Goal: Task Accomplishment & Management: Manage account settings

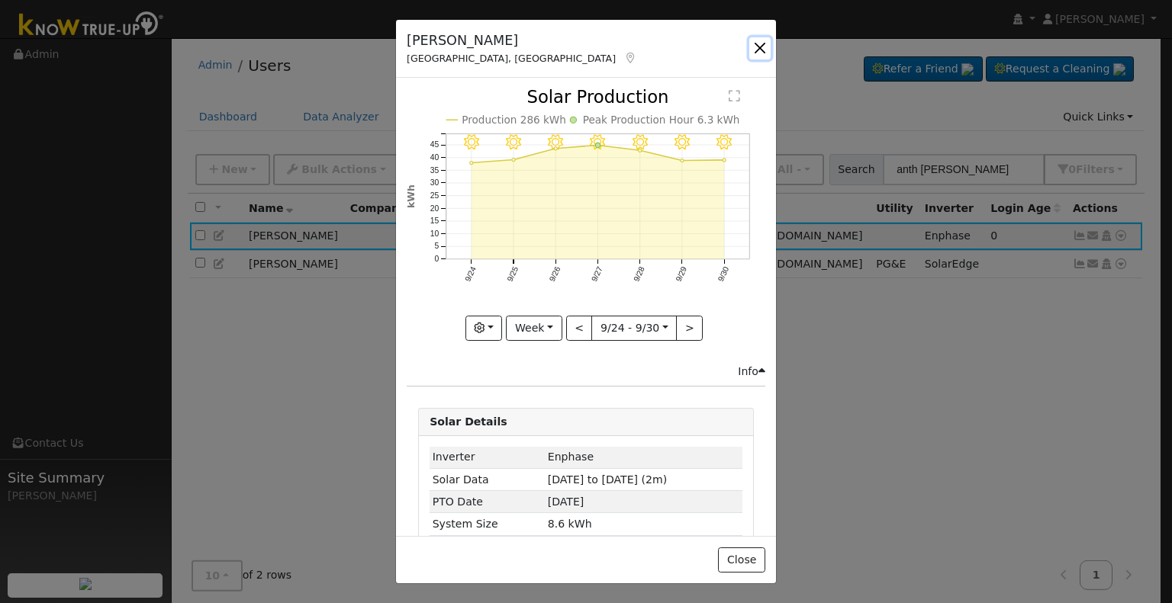
click at [757, 48] on button "button" at bounding box center [759, 47] width 21 height 21
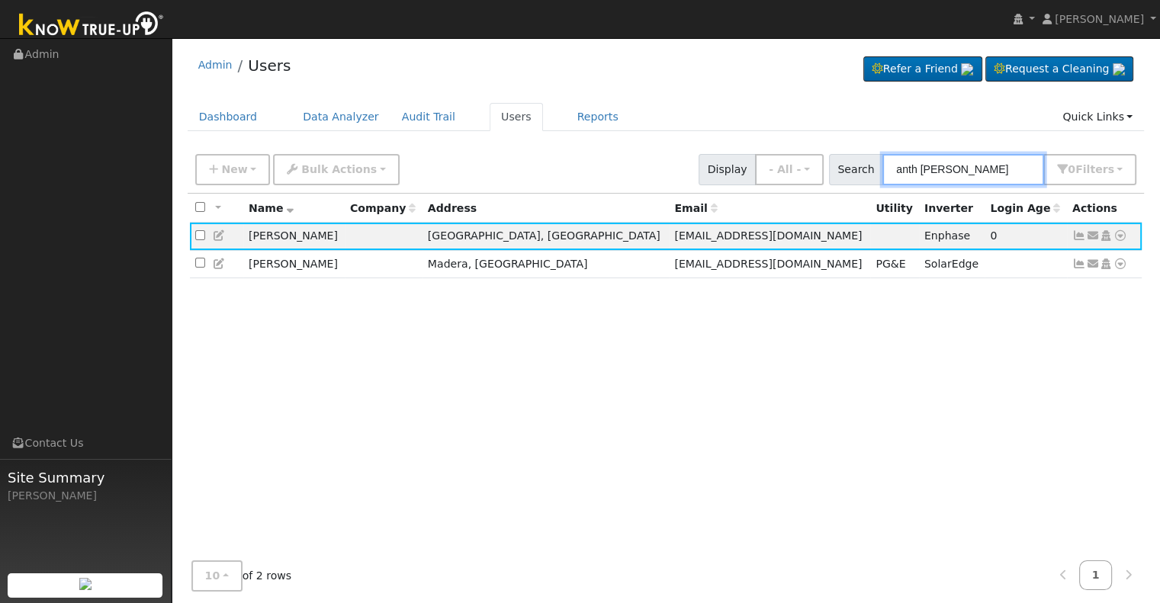
drag, startPoint x: 1014, startPoint y: 173, endPoint x: 844, endPoint y: 196, distance: 172.4
click at [844, 196] on div "New Add User Quick Add Quick Connect Quick Convert Lead Bulk Actions Send Email…" at bounding box center [666, 378] width 957 height 464
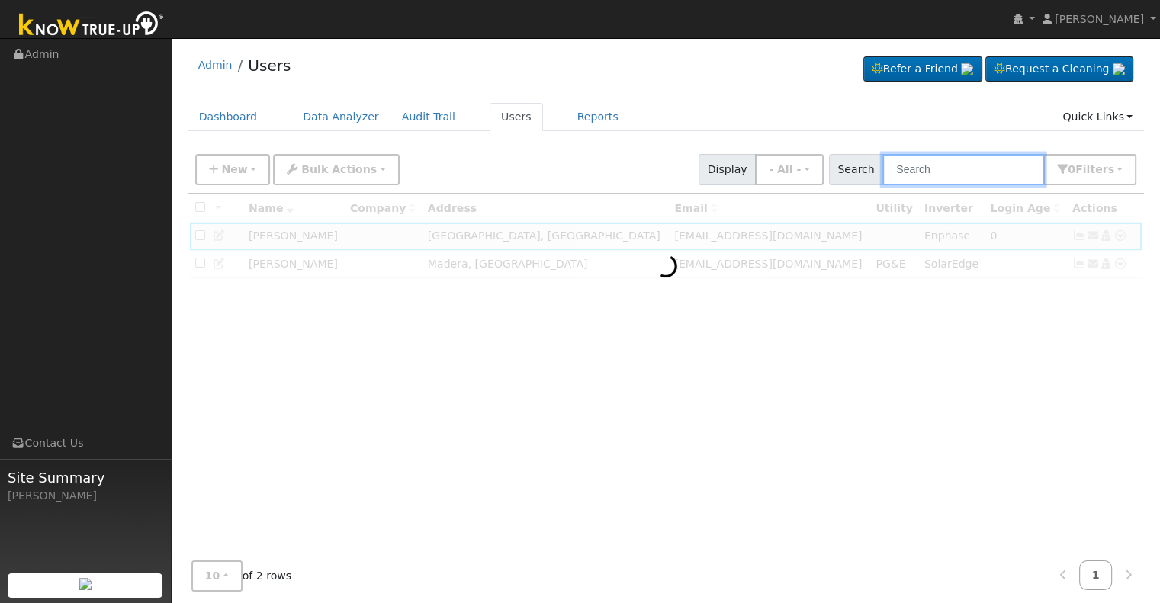
paste input "[PERSON_NAME]"
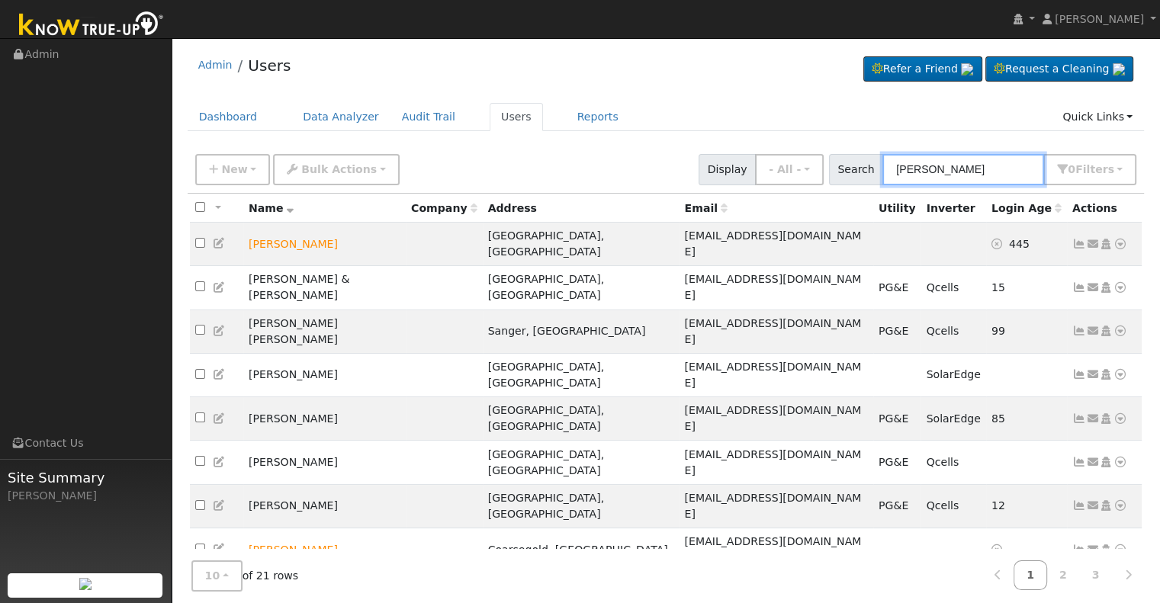
click at [902, 172] on input "[PERSON_NAME]" at bounding box center [963, 169] width 162 height 31
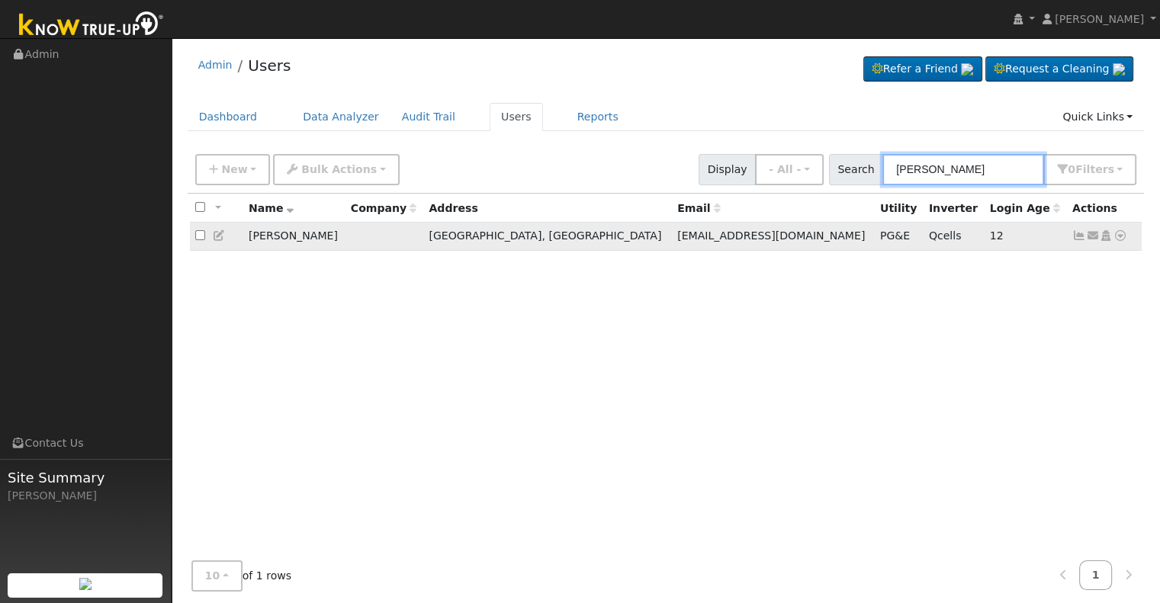
type input "[PERSON_NAME]"
click at [1080, 232] on icon at bounding box center [1079, 235] width 14 height 11
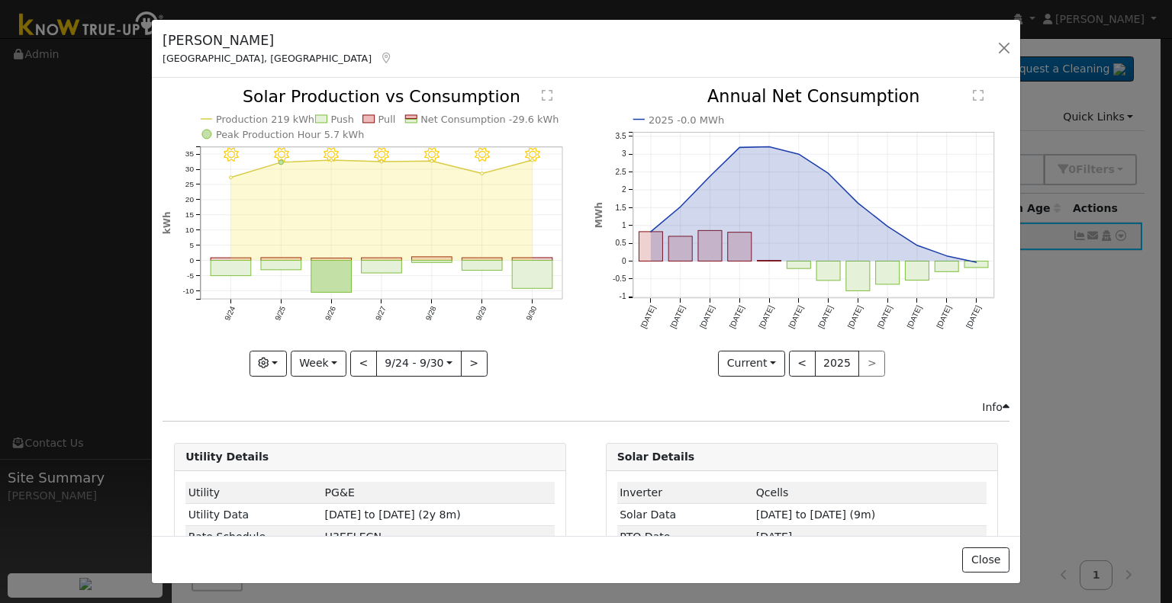
click at [379, 60] on icon at bounding box center [386, 58] width 14 height 11
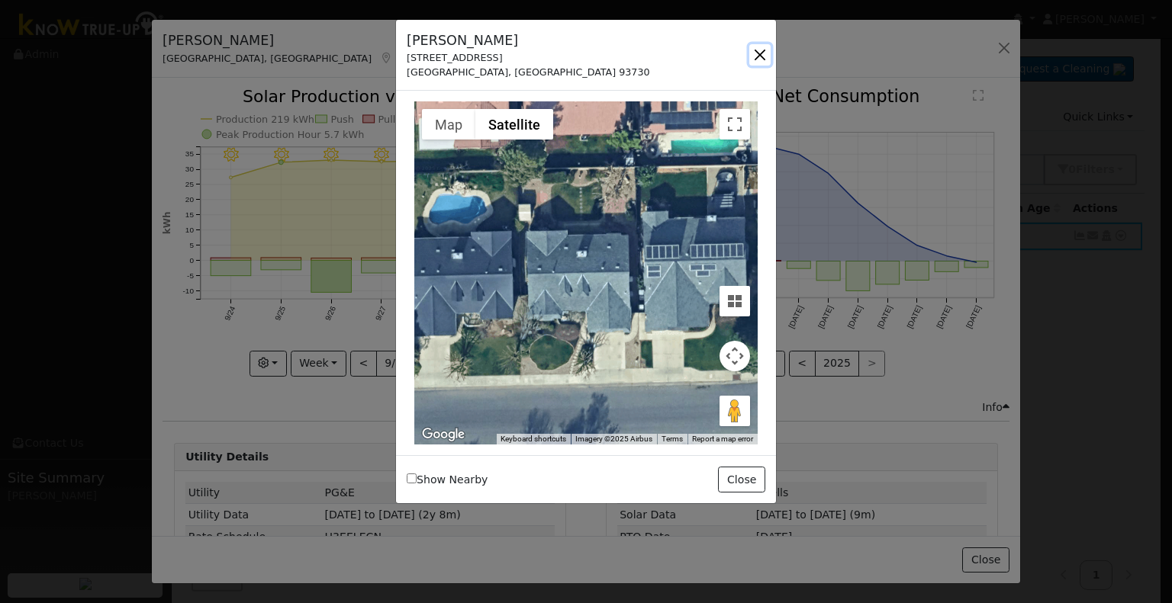
click at [760, 52] on button "button" at bounding box center [759, 54] width 21 height 21
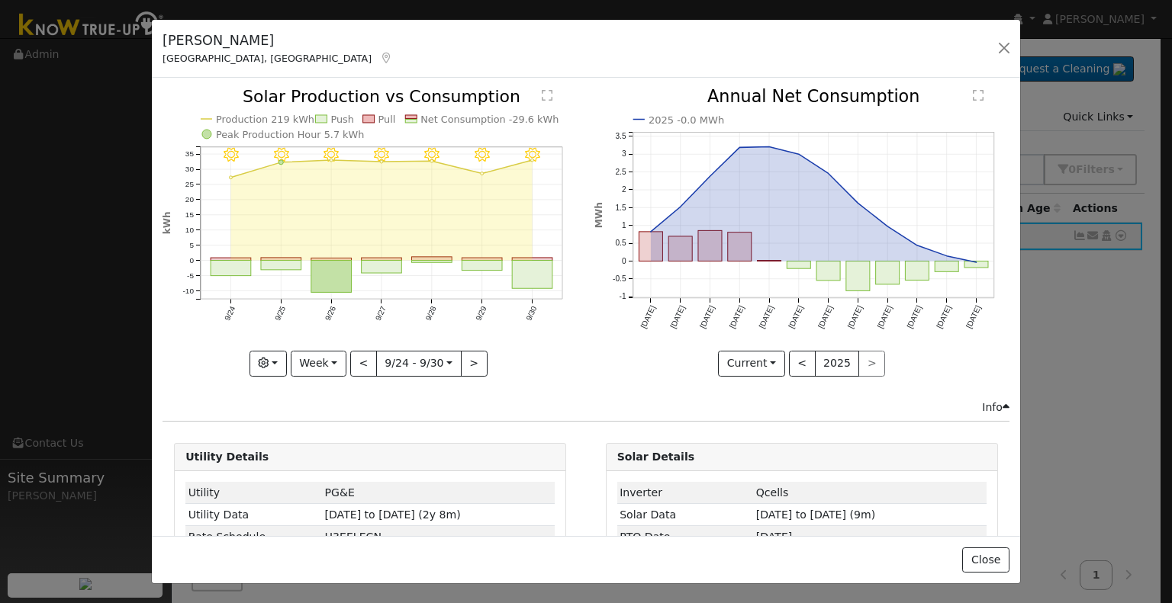
click at [379, 58] on icon at bounding box center [386, 58] width 14 height 11
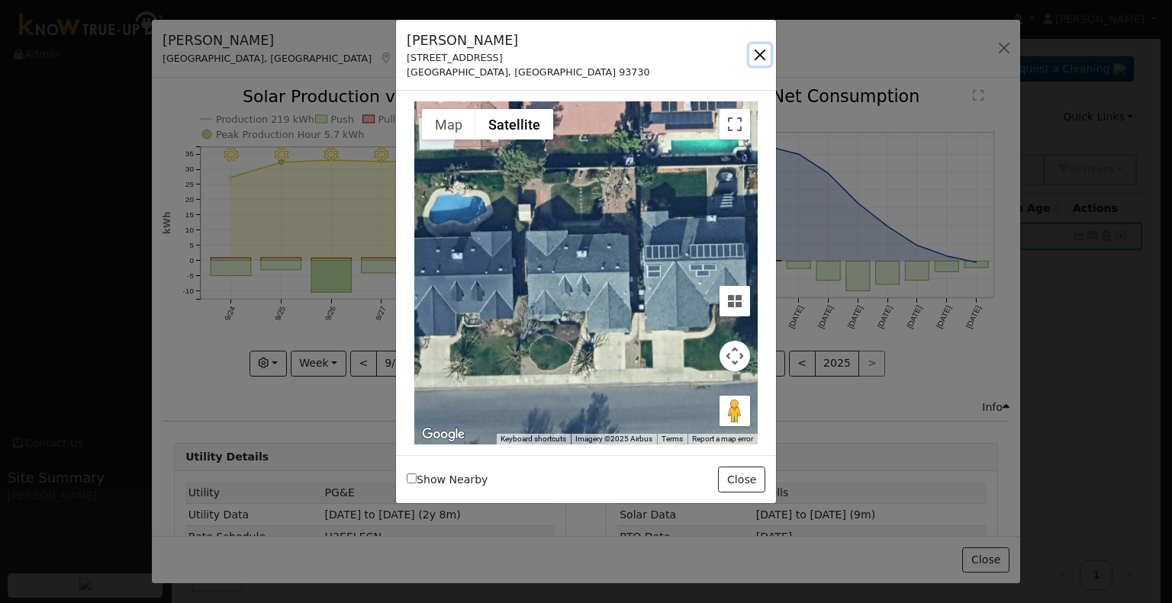
click at [752, 59] on button "button" at bounding box center [759, 54] width 21 height 21
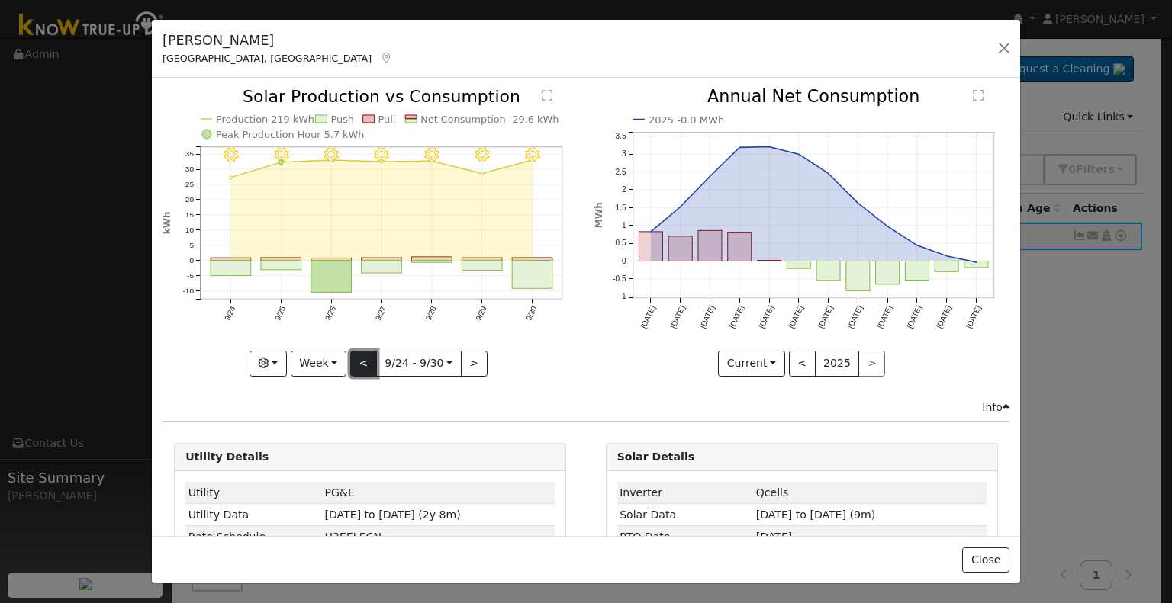
click at [356, 356] on button "<" at bounding box center [363, 364] width 27 height 26
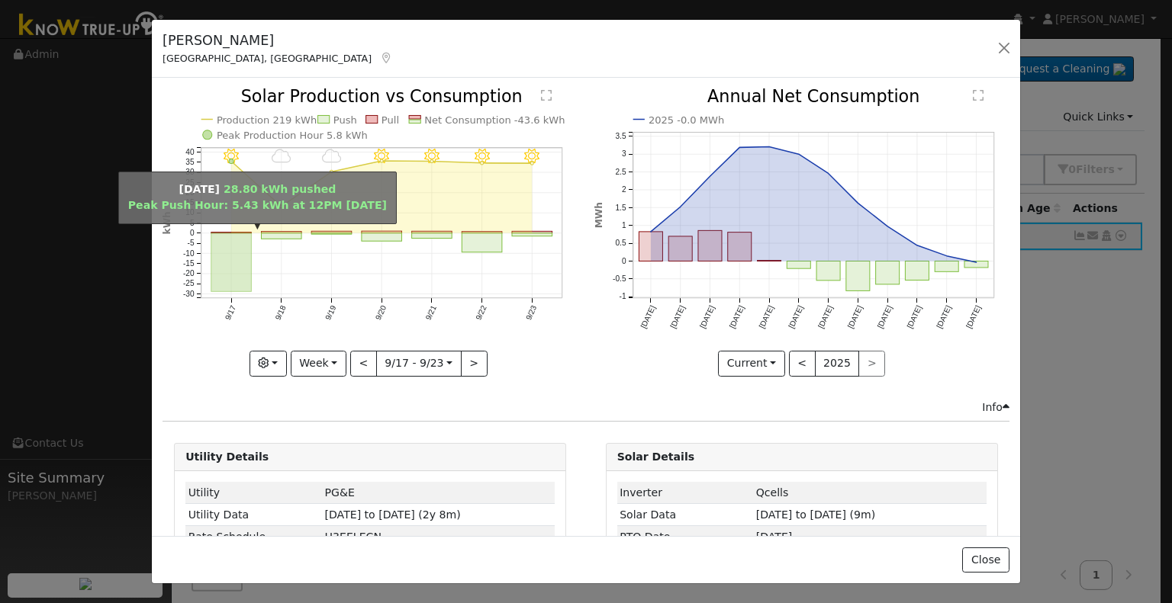
click at [236, 256] on rect "onclick=""" at bounding box center [231, 262] width 40 height 59
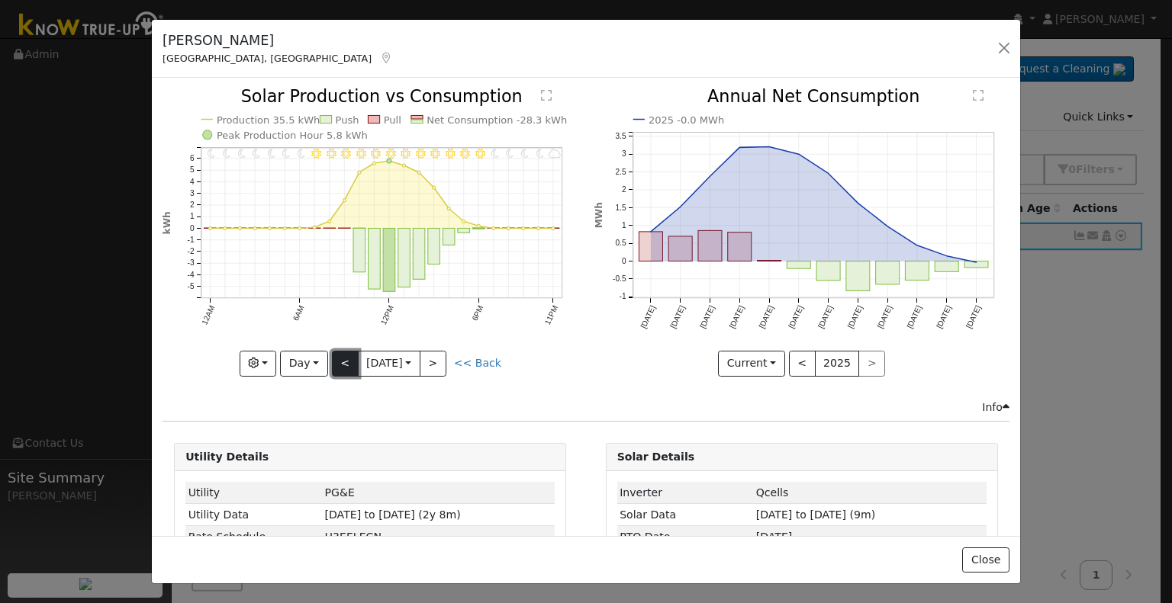
click at [342, 360] on button "<" at bounding box center [345, 364] width 27 height 26
type input "[DATE]"
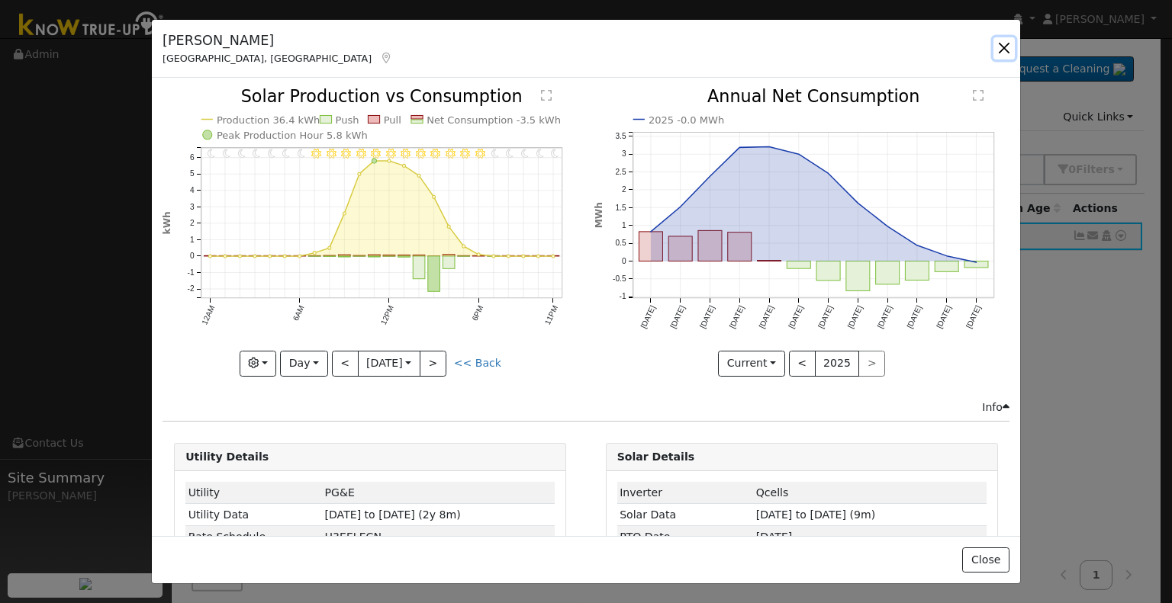
click at [1001, 42] on button "button" at bounding box center [1003, 47] width 21 height 21
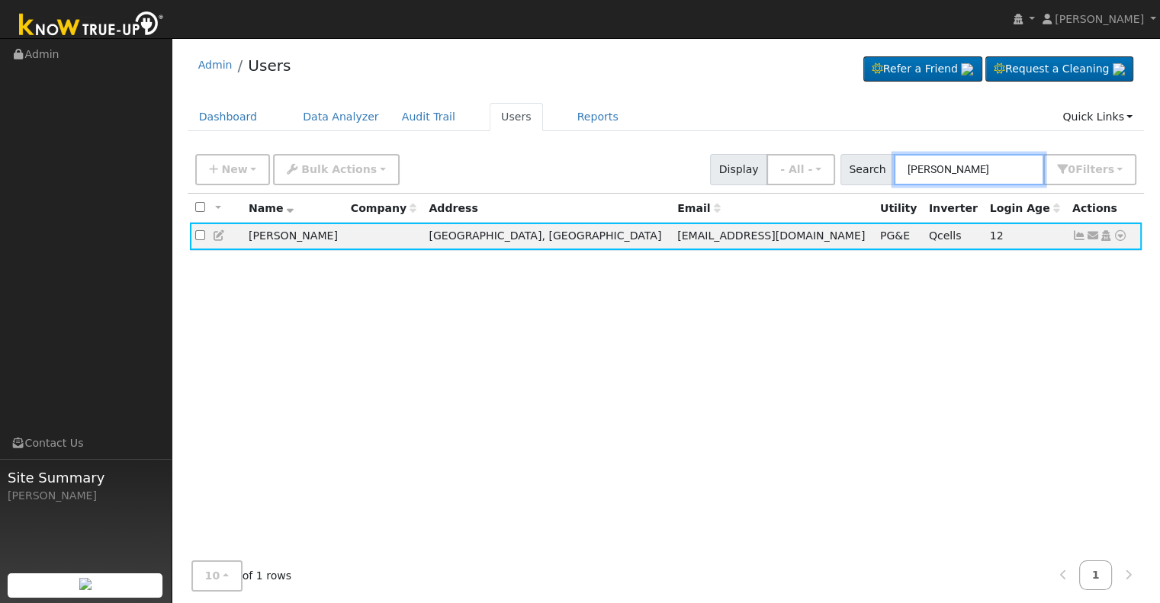
drag, startPoint x: 1001, startPoint y: 159, endPoint x: 866, endPoint y: 167, distance: 135.3
click at [866, 167] on div "Search [PERSON_NAME] 0 Filter s Role Show - All - Show Leads Admin Billing Admi…" at bounding box center [989, 169] width 297 height 31
paste input "Tyn"
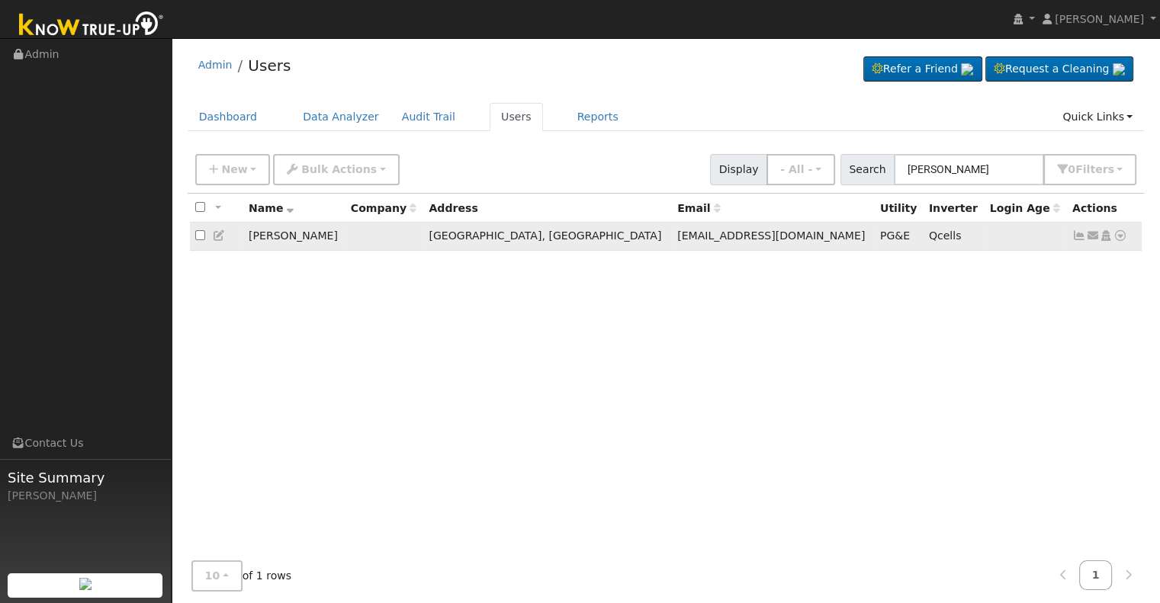
click at [1080, 235] on icon at bounding box center [1079, 235] width 14 height 11
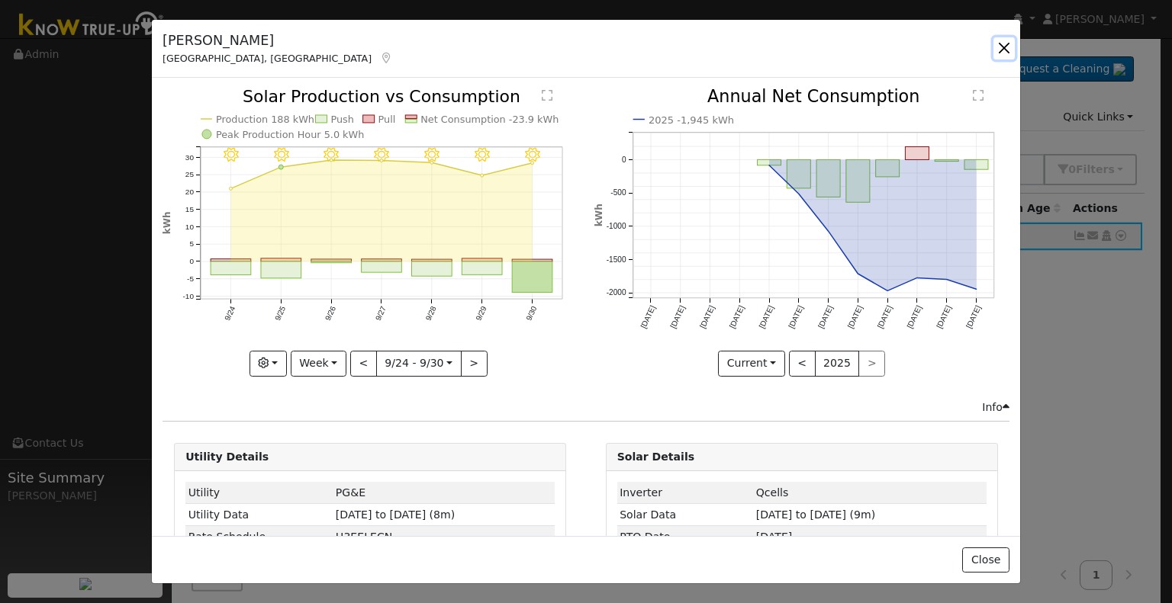
click at [999, 46] on button "button" at bounding box center [1003, 47] width 21 height 21
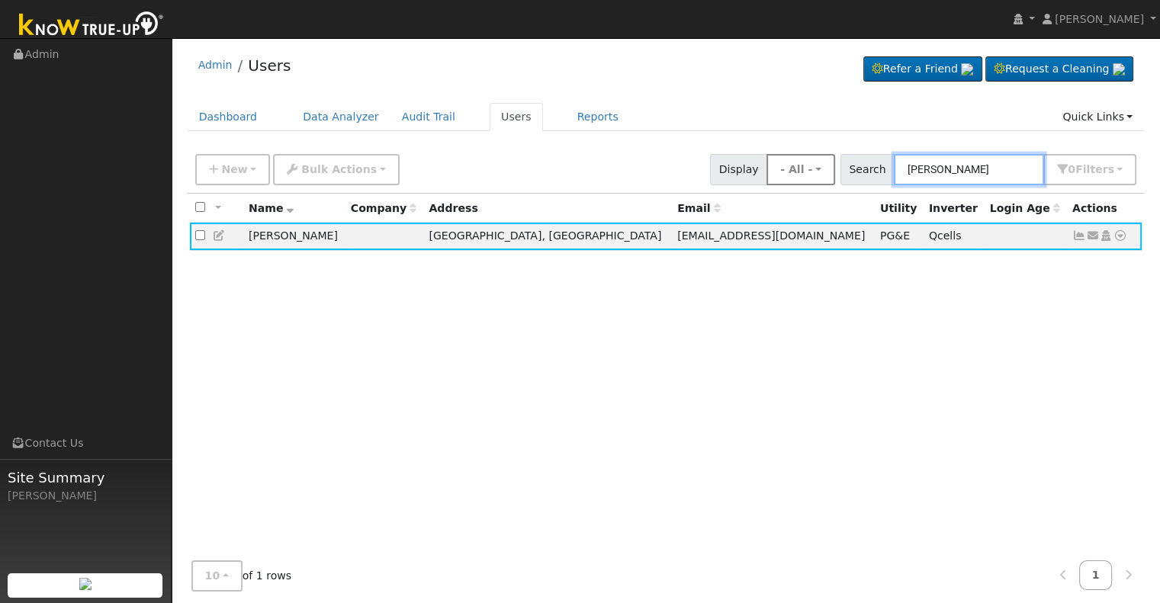
drag, startPoint x: 998, startPoint y: 161, endPoint x: 824, endPoint y: 170, distance: 174.1
click at [824, 170] on div "New Add User Quick Add Quick Connect Quick Convert Lead Bulk Actions Send Email…" at bounding box center [665, 167] width 947 height 37
paste input "[PERSON_NAME] & [PERSON_NAME]"
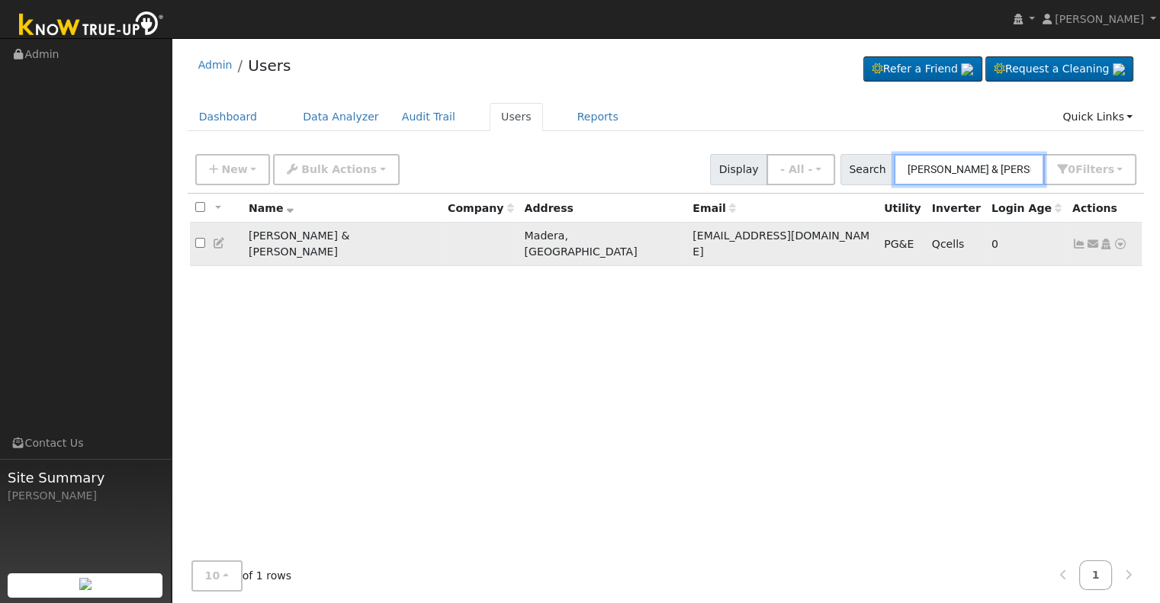
type input "[PERSON_NAME] & [PERSON_NAME]"
click at [1074, 239] on icon at bounding box center [1079, 244] width 14 height 11
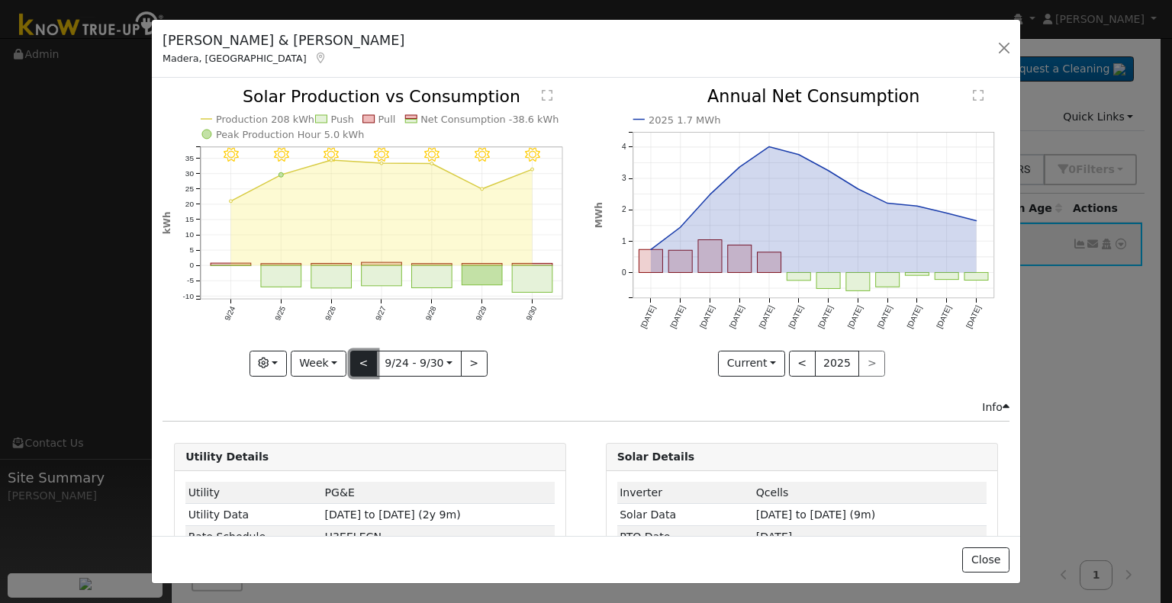
click at [358, 358] on button "<" at bounding box center [363, 364] width 27 height 26
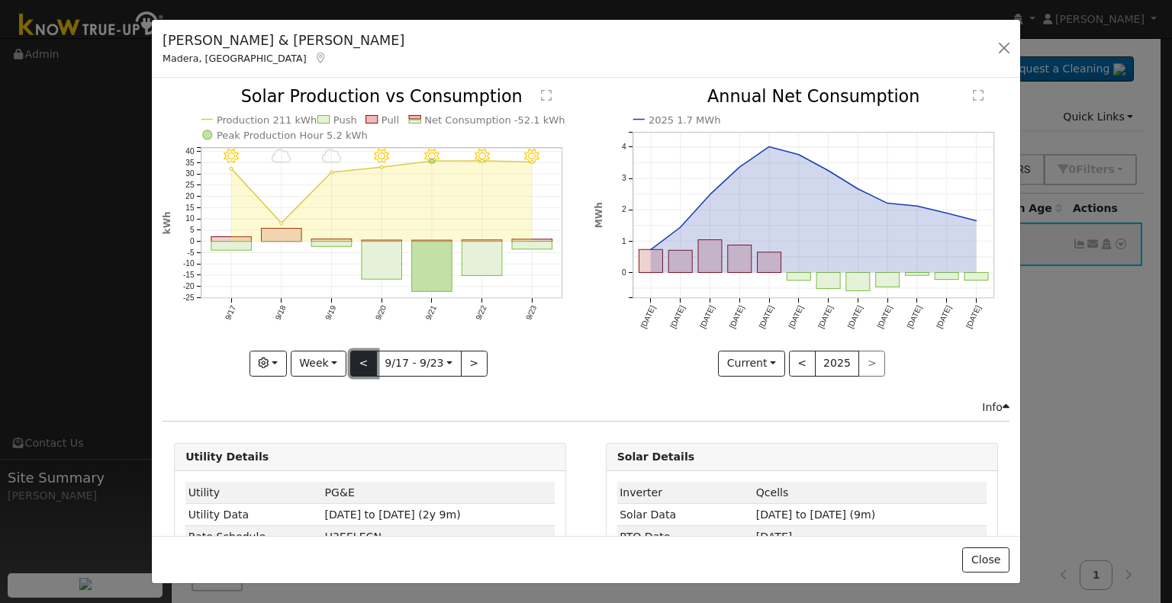
click at [358, 358] on button "<" at bounding box center [363, 364] width 27 height 26
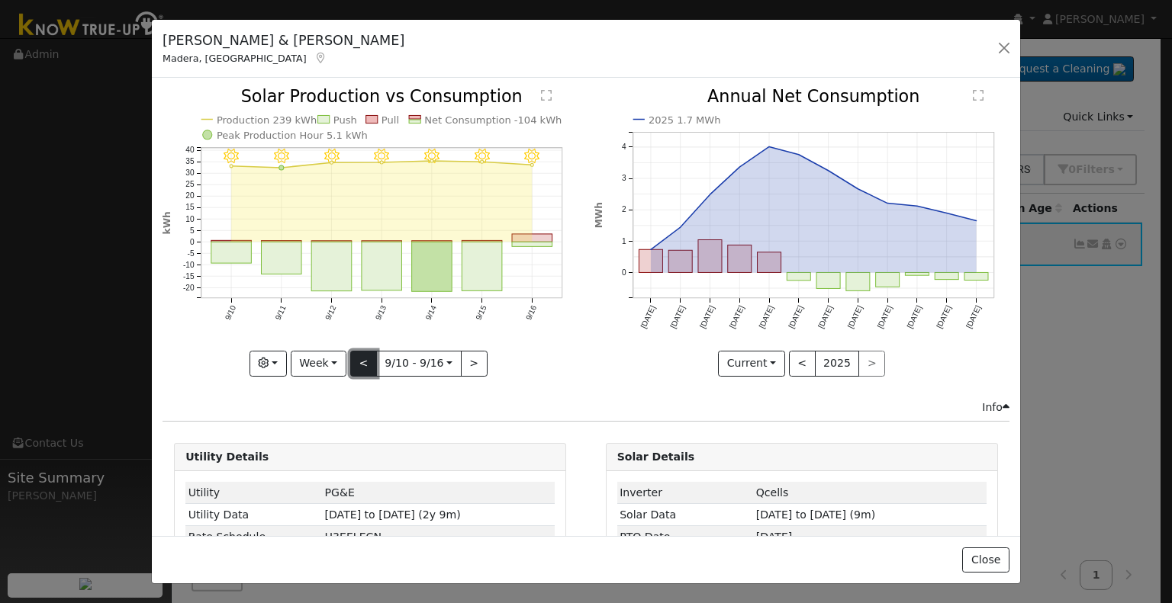
click at [358, 358] on button "<" at bounding box center [363, 364] width 27 height 26
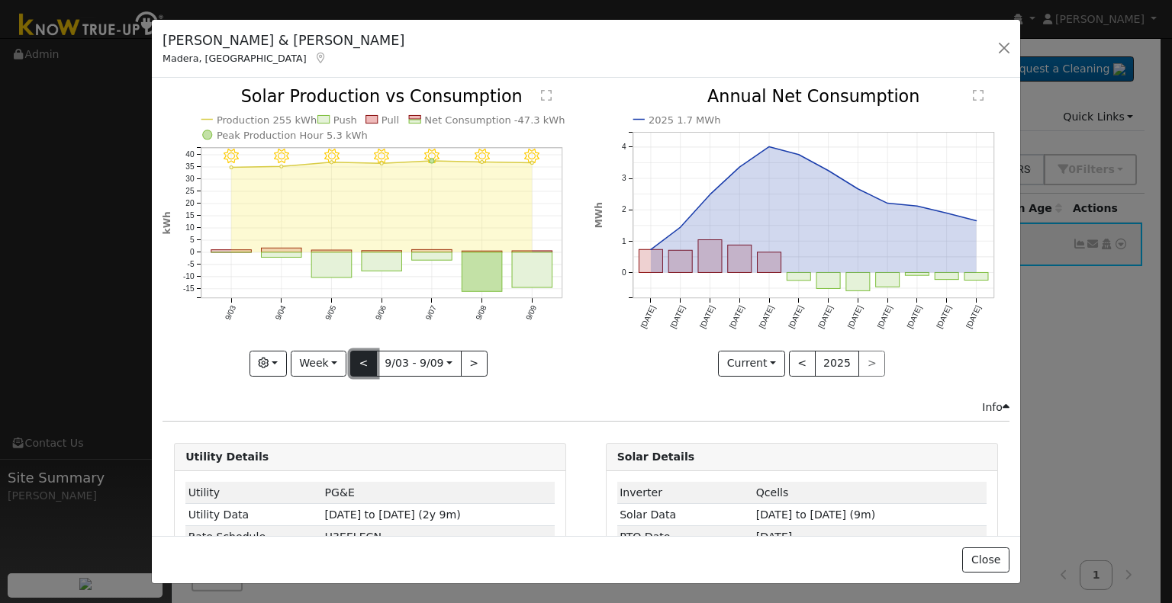
click at [358, 358] on button "<" at bounding box center [363, 364] width 27 height 26
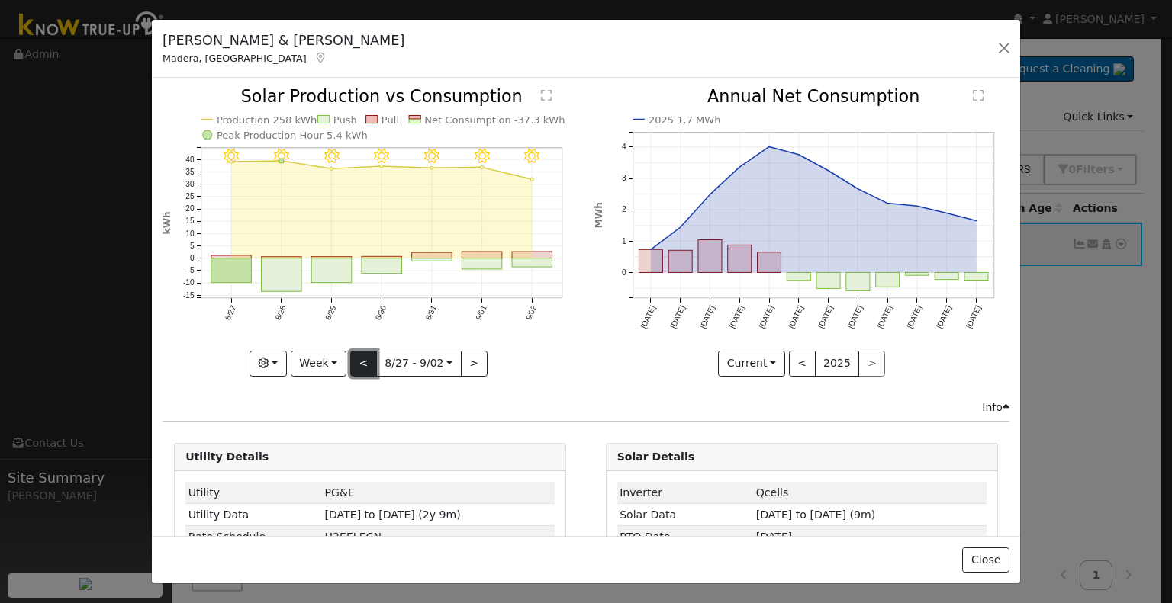
click at [358, 358] on button "<" at bounding box center [363, 364] width 27 height 26
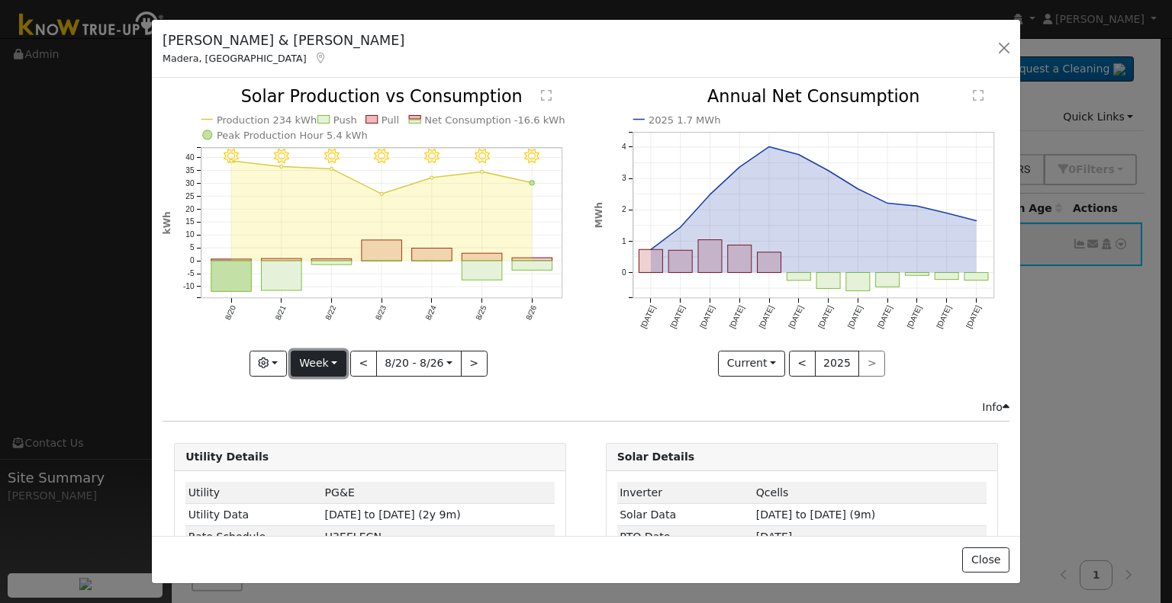
click at [330, 357] on button "Week" at bounding box center [319, 364] width 56 height 26
click at [333, 426] on link "Month" at bounding box center [344, 436] width 106 height 21
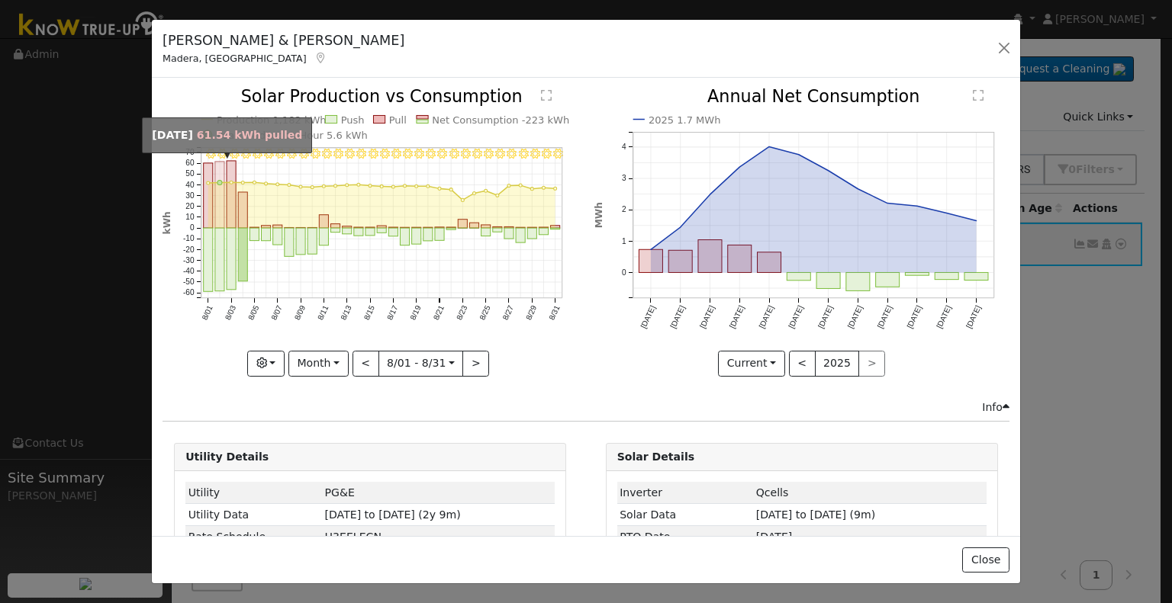
click at [217, 198] on rect "onclick=""" at bounding box center [219, 195] width 9 height 66
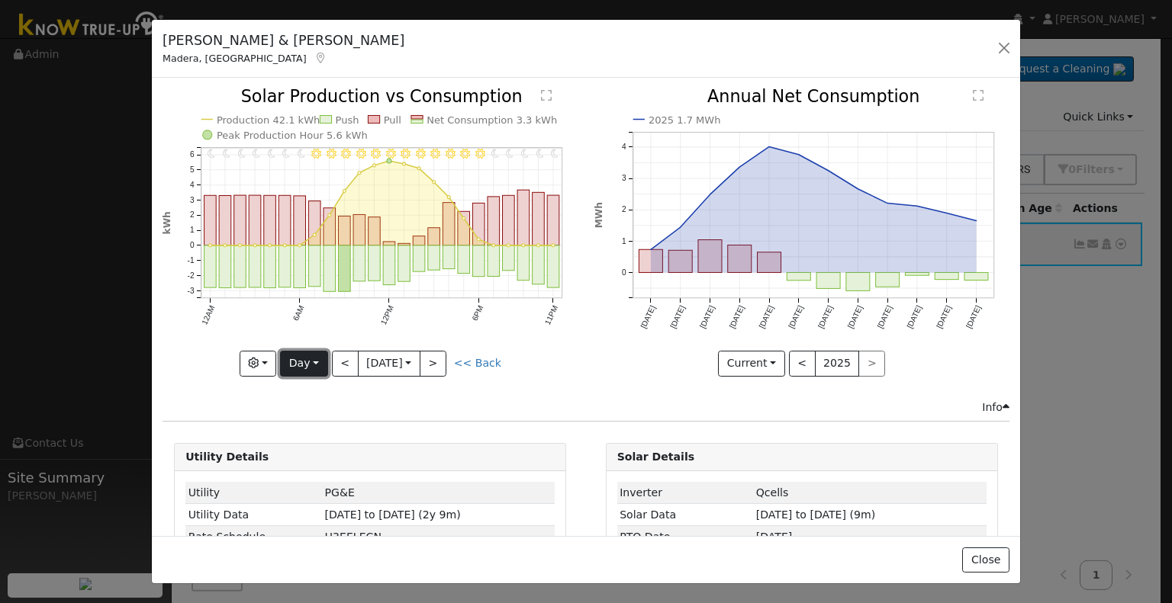
click at [312, 361] on button "Day" at bounding box center [303, 364] width 47 height 26
click at [311, 434] on link "Month" at bounding box center [334, 436] width 106 height 21
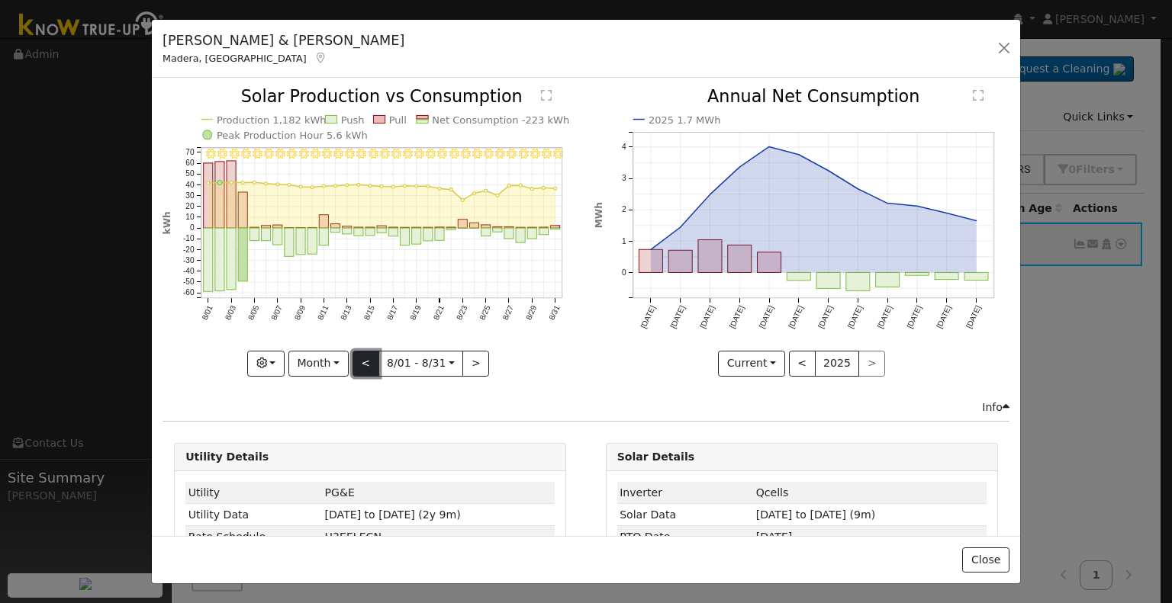
click at [362, 362] on button "<" at bounding box center [365, 364] width 27 height 26
type input "[DATE]"
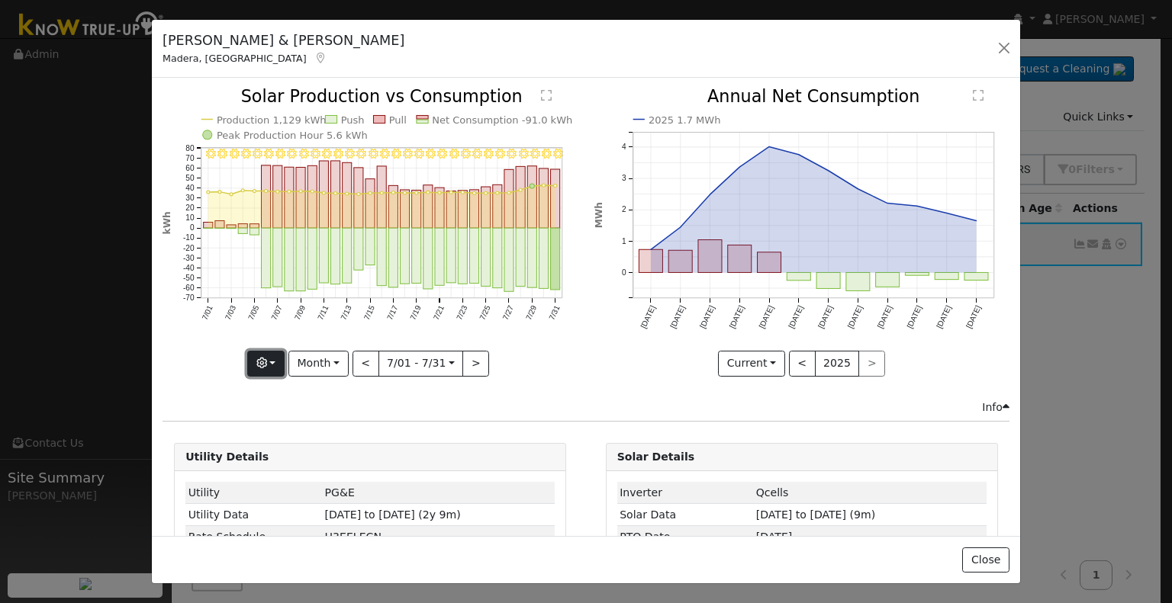
click at [270, 356] on button "button" at bounding box center [265, 364] width 37 height 26
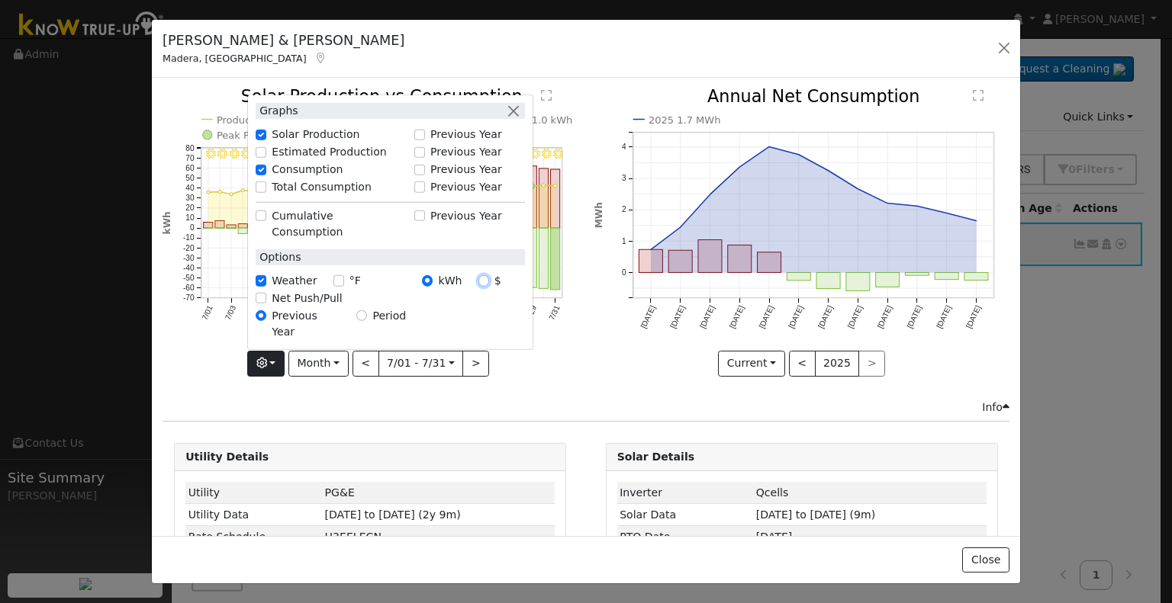
click at [484, 286] on input "$" at bounding box center [483, 280] width 11 height 11
radio input "true"
radio input "false"
click at [532, 373] on div "7/31 - Clear 7/30 - Clear 7/29 - Clear 7/28 - MostlyClear 7/27 - Clear 7/26 - C…" at bounding box center [370, 243] width 431 height 310
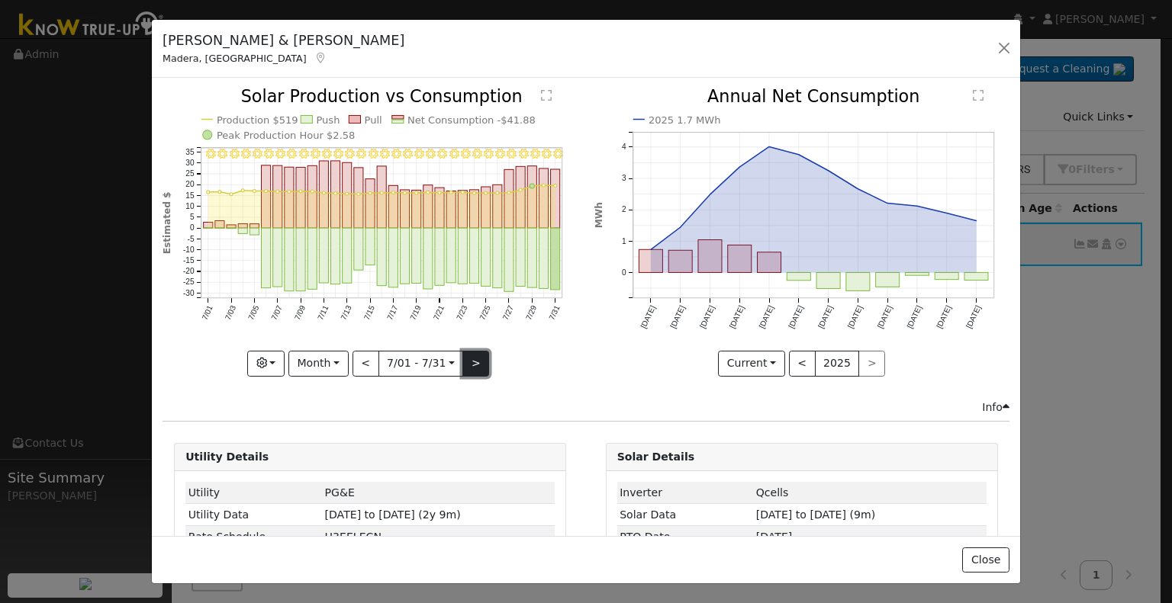
click at [469, 361] on button ">" at bounding box center [475, 364] width 27 height 26
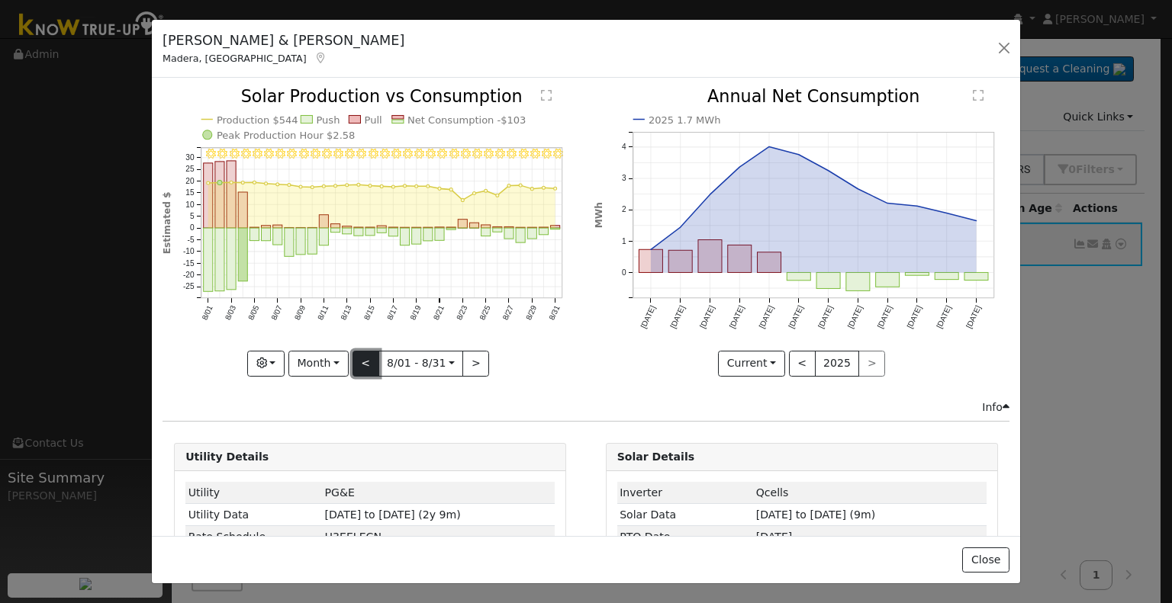
click at [358, 356] on button "<" at bounding box center [365, 364] width 27 height 26
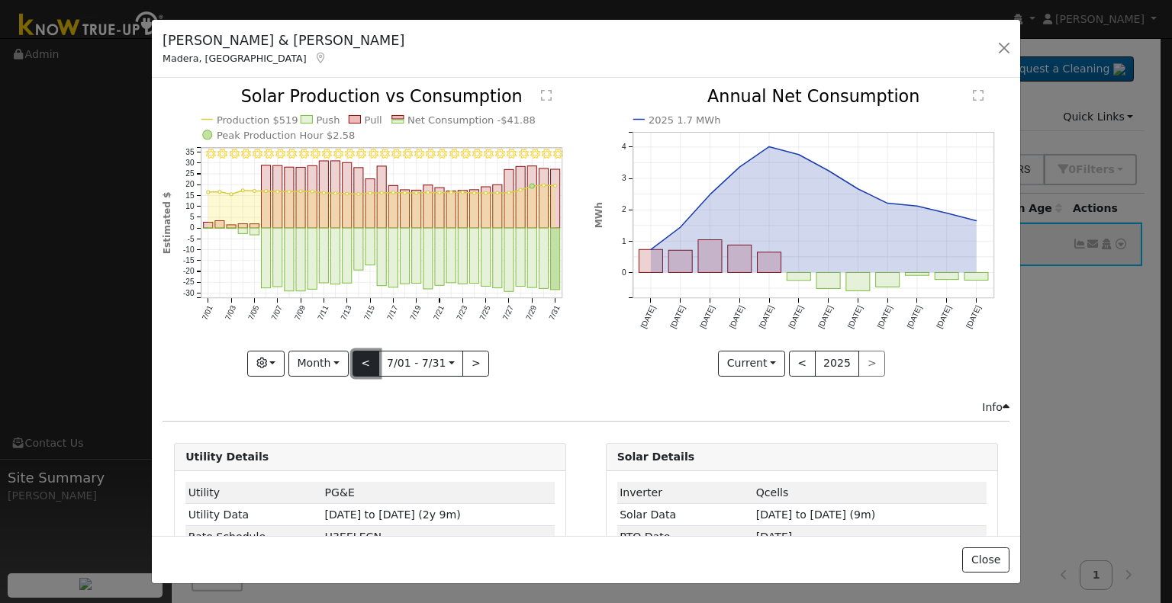
click at [358, 356] on button "<" at bounding box center [365, 364] width 27 height 26
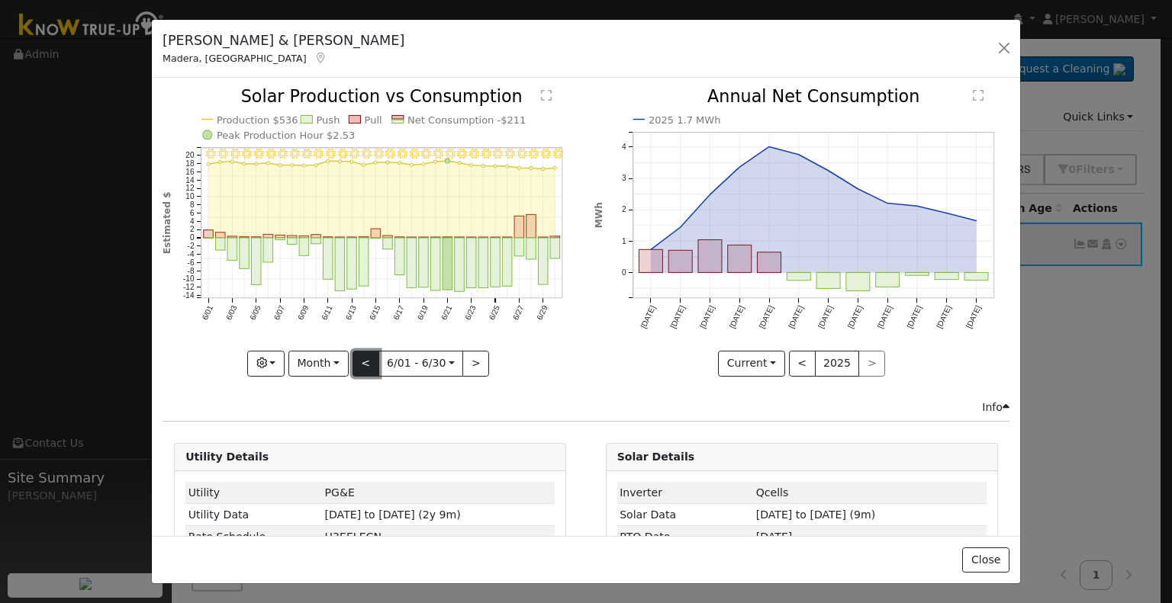
click at [358, 356] on button "<" at bounding box center [365, 364] width 27 height 26
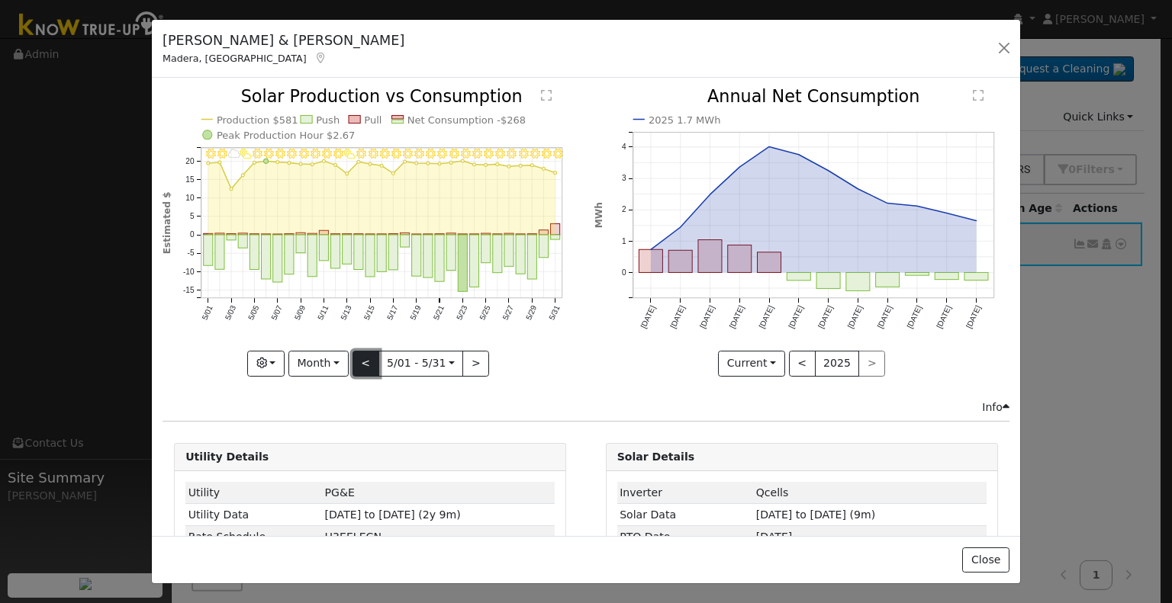
click at [358, 358] on button "<" at bounding box center [365, 364] width 27 height 26
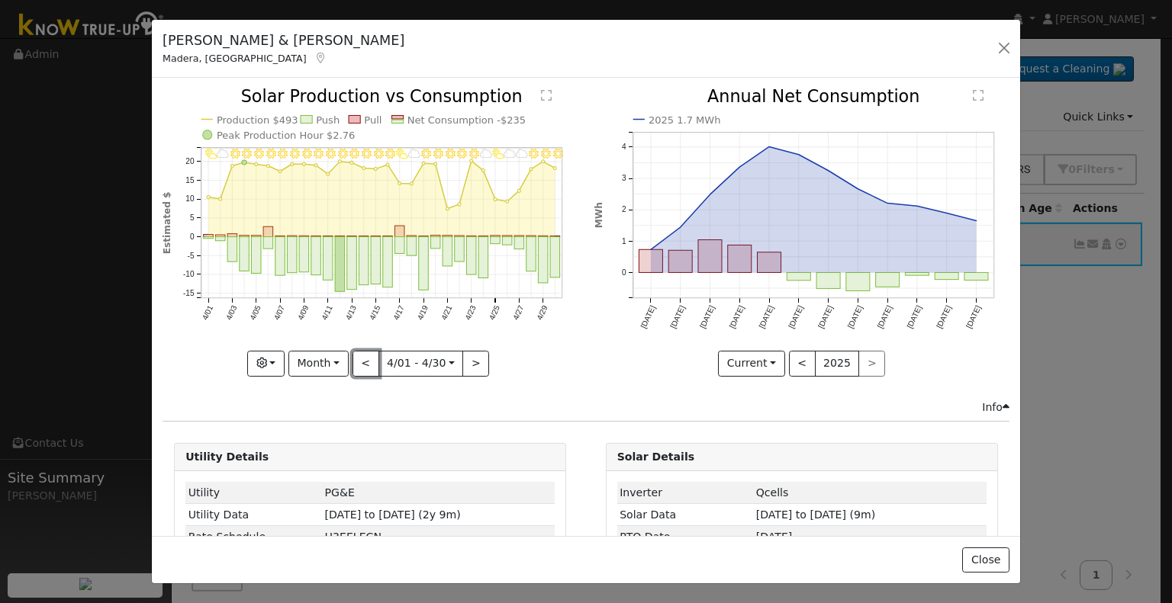
click at [360, 356] on button "<" at bounding box center [365, 364] width 27 height 26
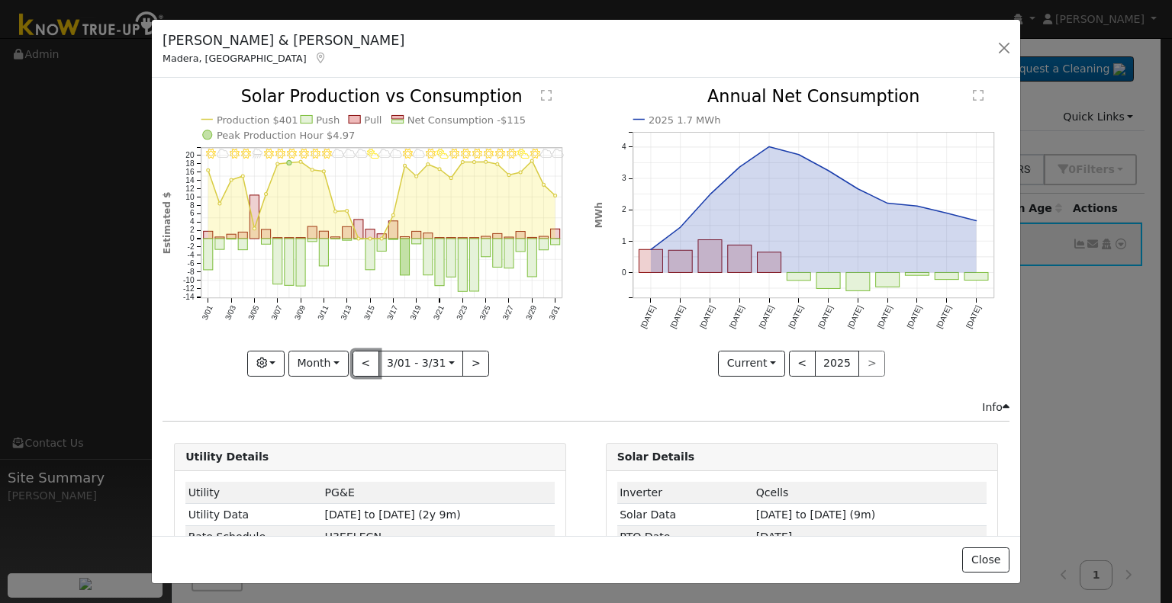
click at [360, 356] on button "<" at bounding box center [365, 364] width 27 height 26
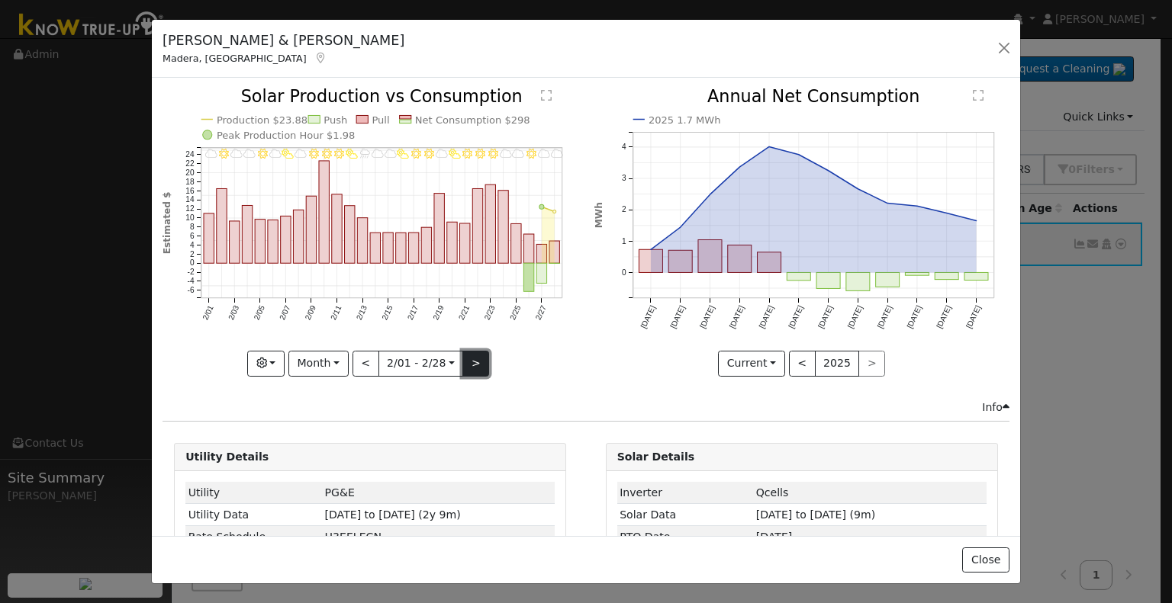
click at [473, 355] on button ">" at bounding box center [475, 364] width 27 height 26
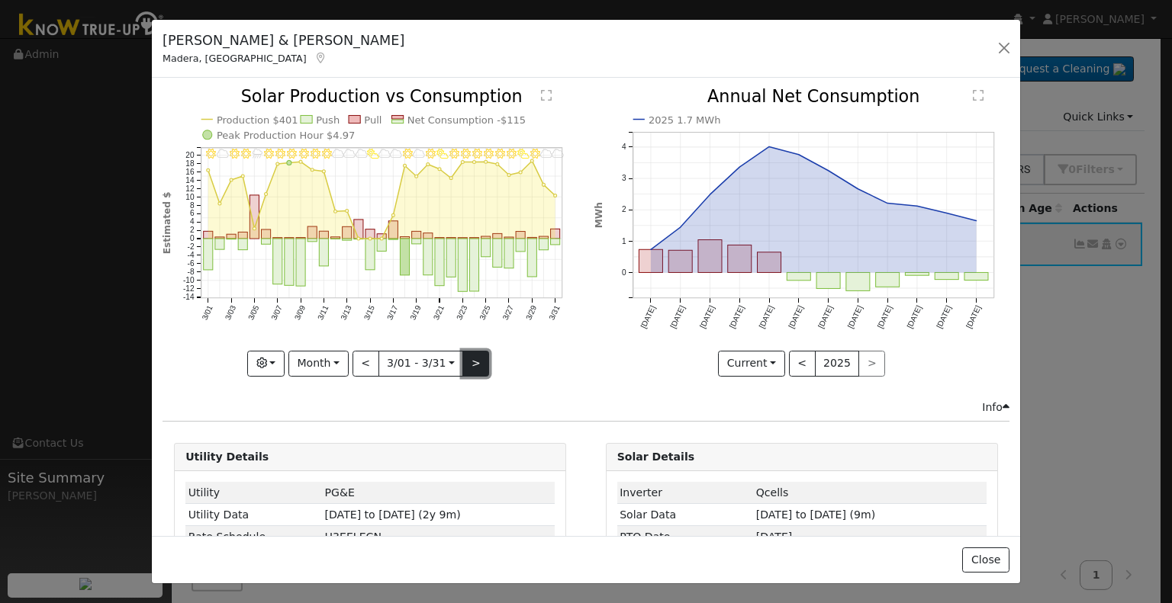
click at [470, 355] on button ">" at bounding box center [475, 364] width 27 height 26
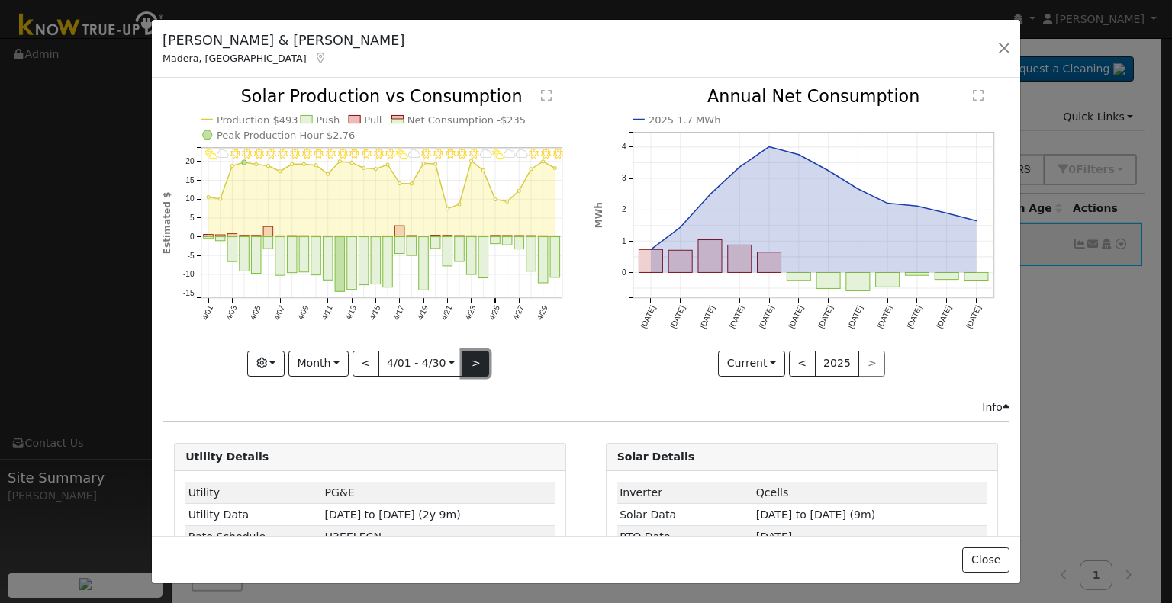
click at [470, 355] on button ">" at bounding box center [475, 364] width 27 height 26
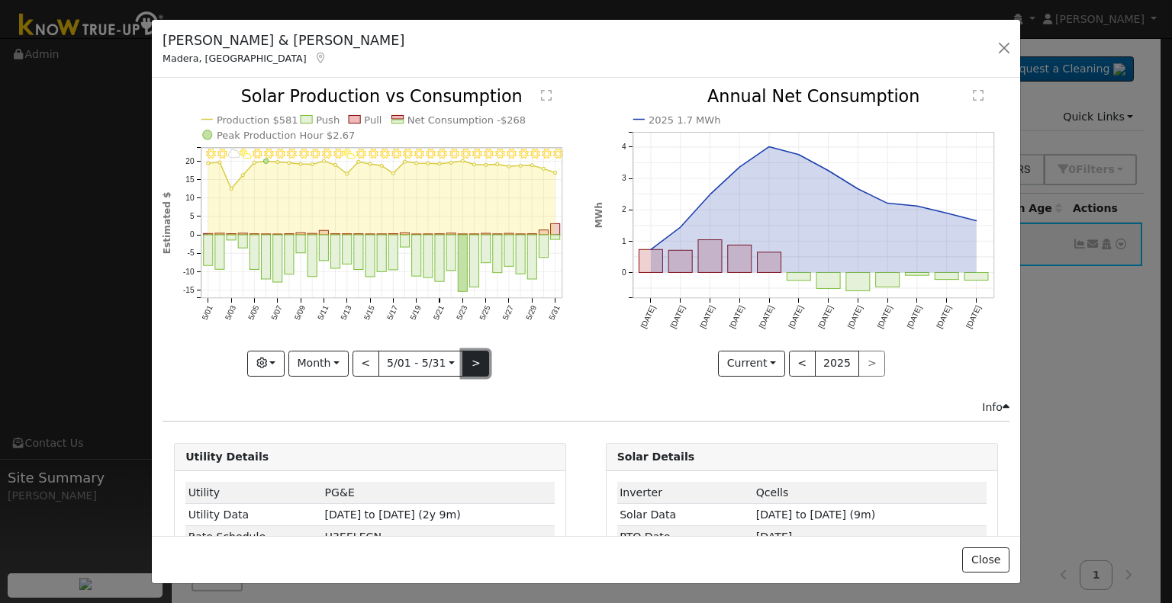
click at [470, 355] on button ">" at bounding box center [475, 364] width 27 height 26
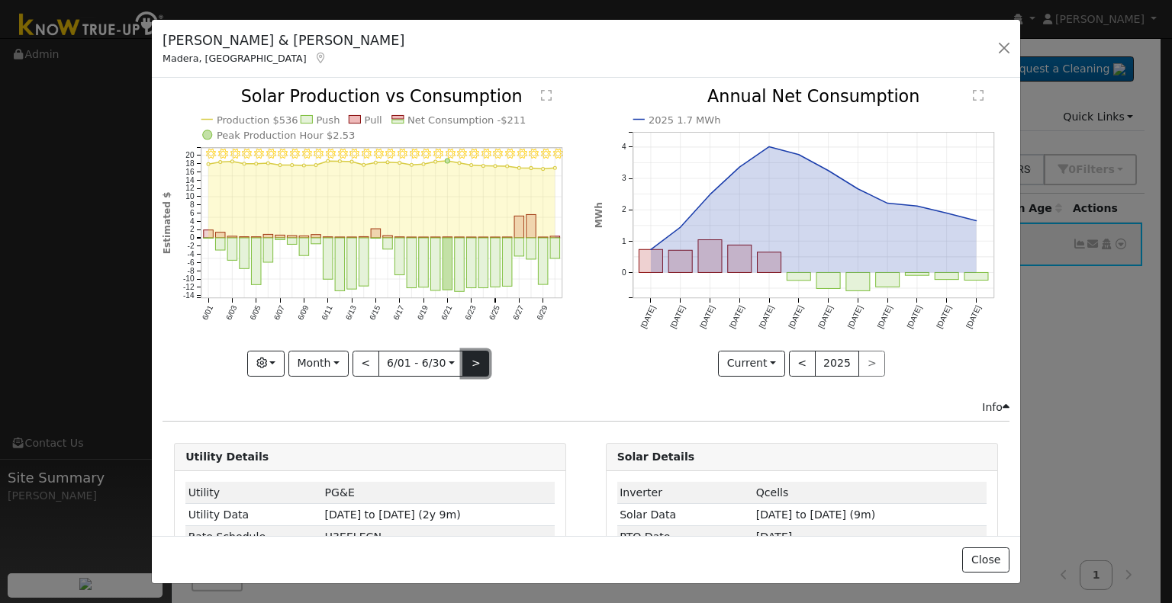
click at [470, 355] on button ">" at bounding box center [475, 364] width 27 height 26
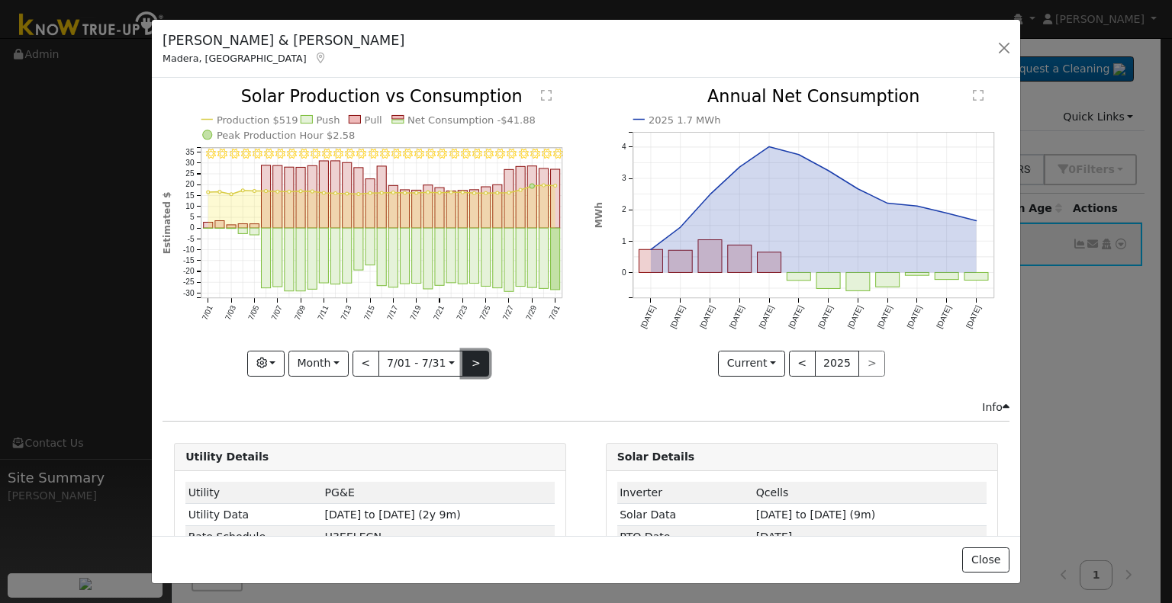
click at [472, 353] on button ">" at bounding box center [475, 364] width 27 height 26
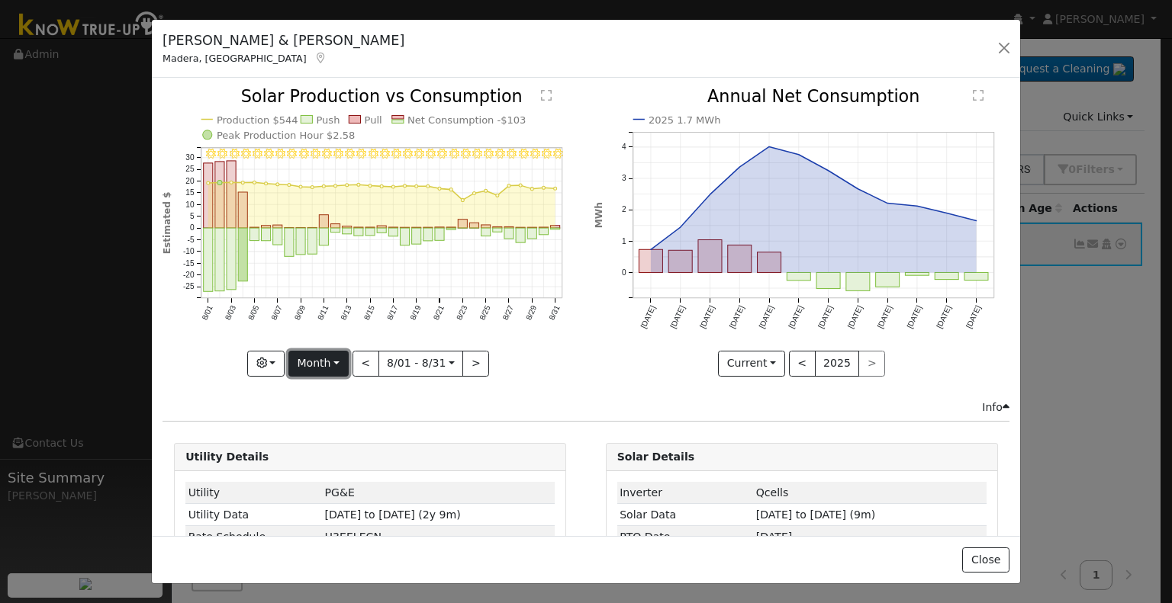
click at [339, 358] on button "Month" at bounding box center [318, 364] width 60 height 26
click at [325, 451] on link "Year" at bounding box center [342, 458] width 106 height 21
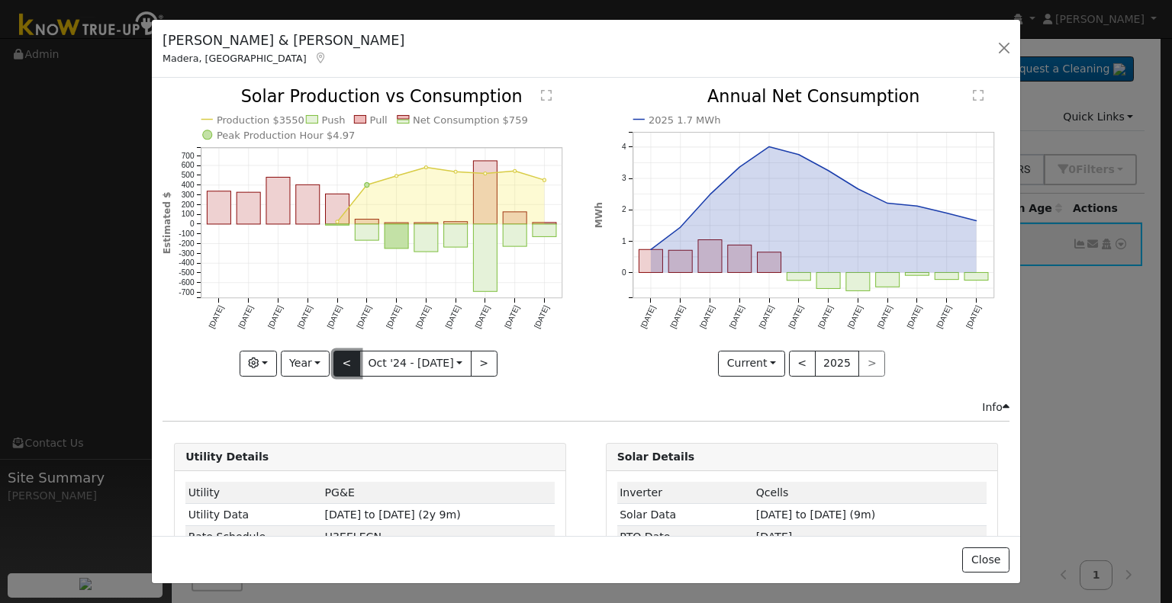
click at [338, 362] on button "<" at bounding box center [346, 364] width 27 height 26
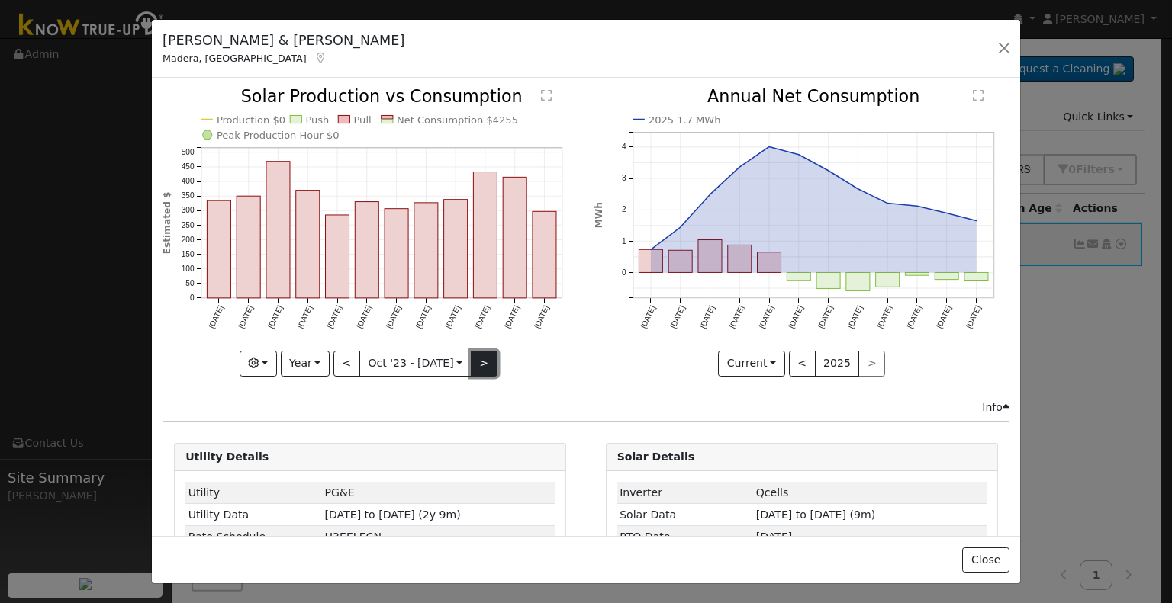
click at [482, 362] on button ">" at bounding box center [484, 364] width 27 height 26
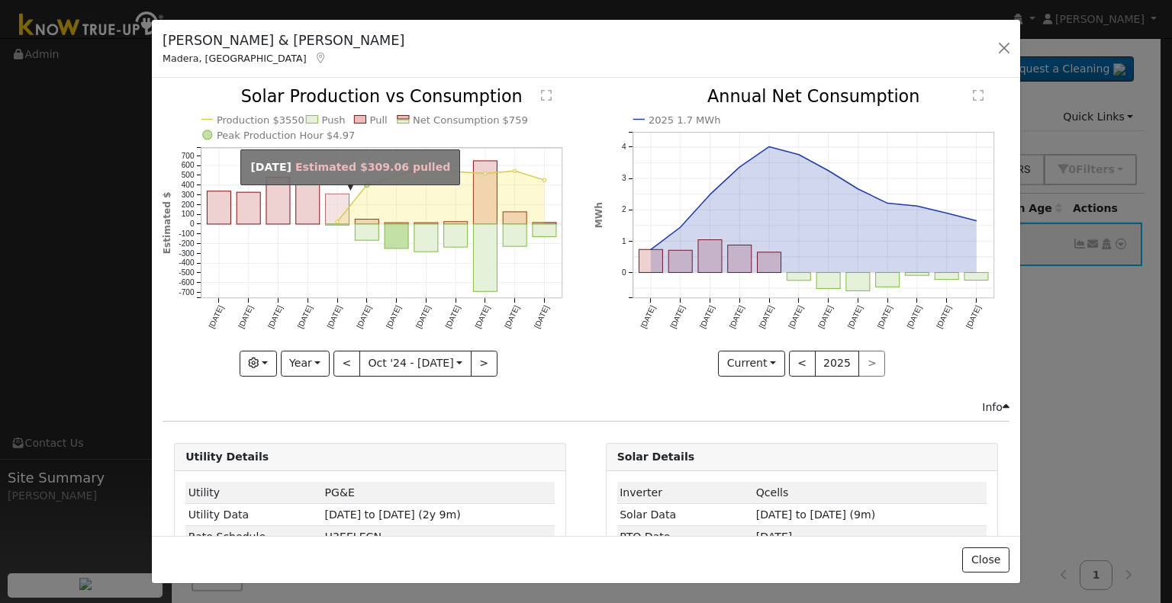
click at [329, 204] on rect "onclick=""" at bounding box center [338, 209] width 24 height 31
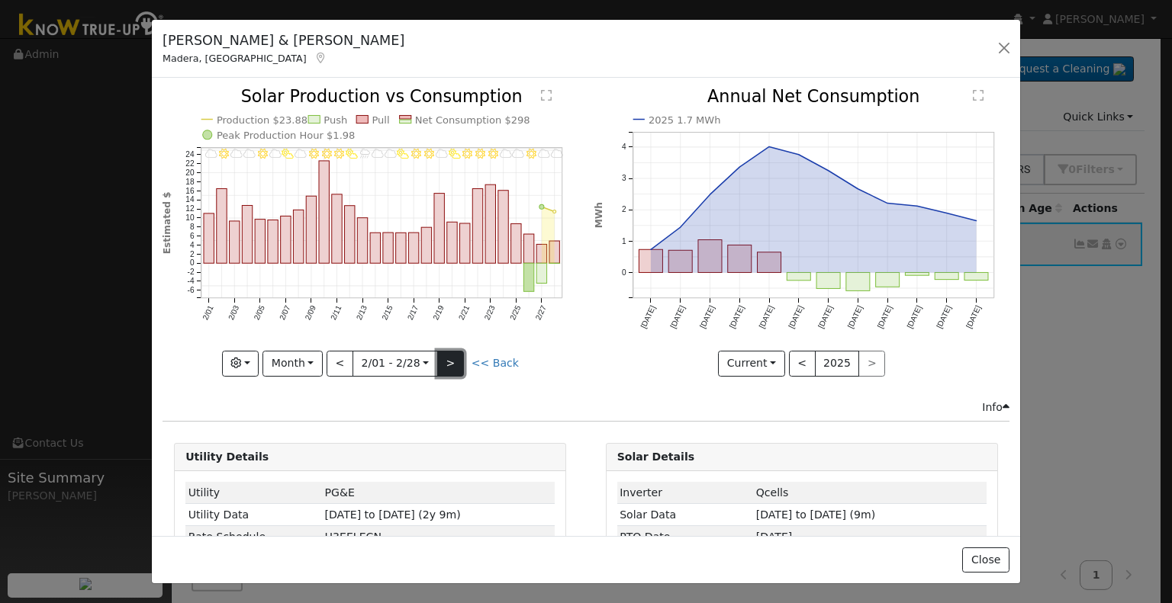
click at [447, 362] on button ">" at bounding box center [450, 364] width 27 height 26
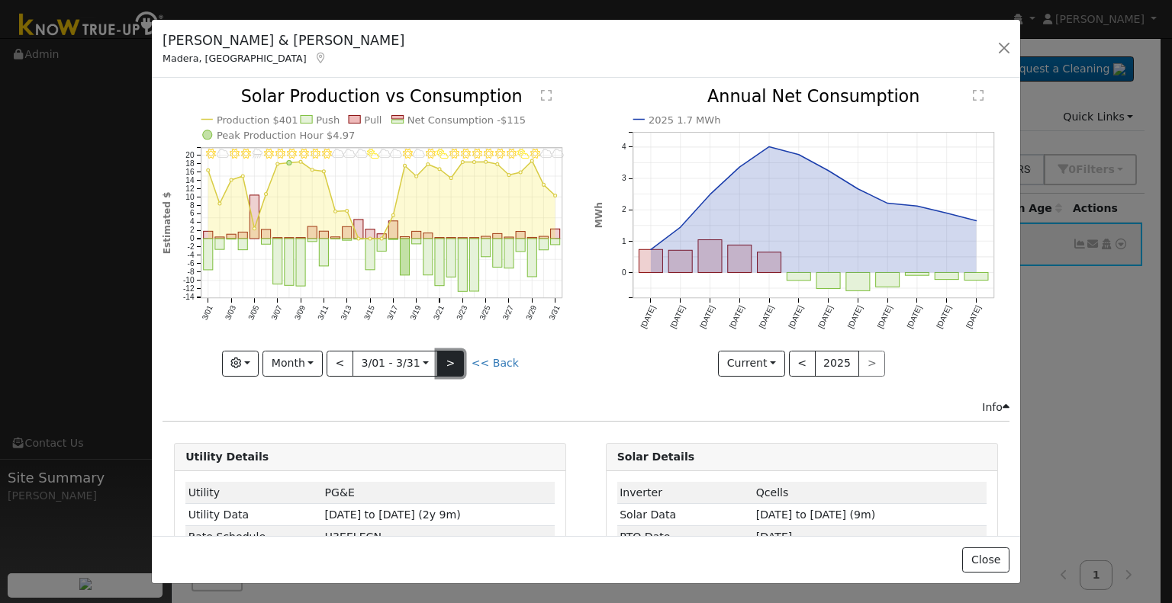
click at [452, 358] on button ">" at bounding box center [450, 364] width 27 height 26
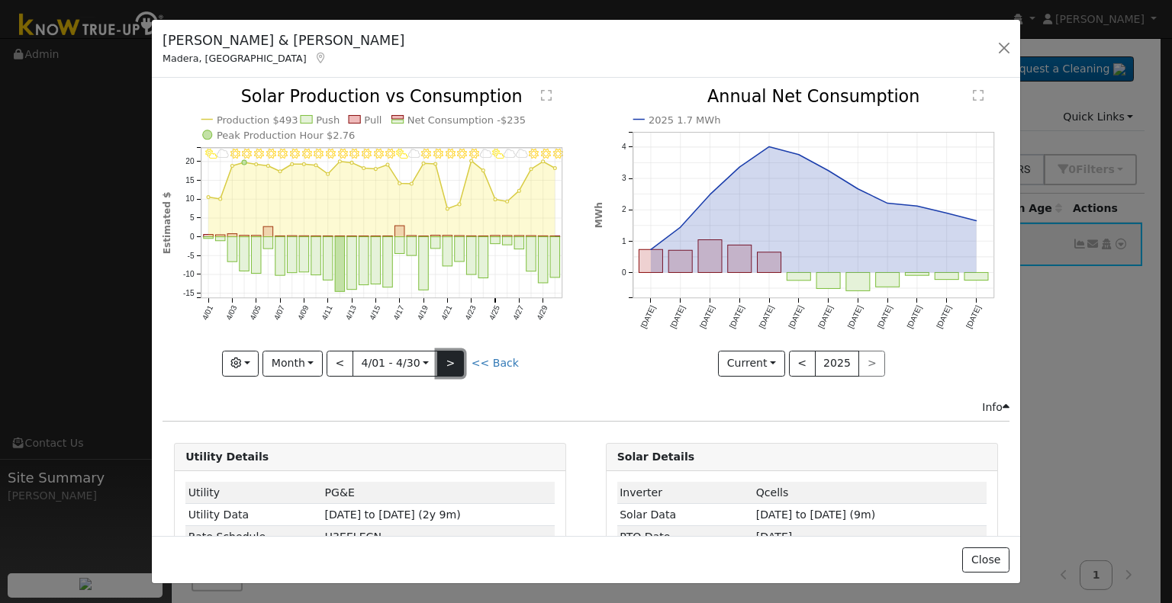
click at [454, 353] on button ">" at bounding box center [450, 364] width 27 height 26
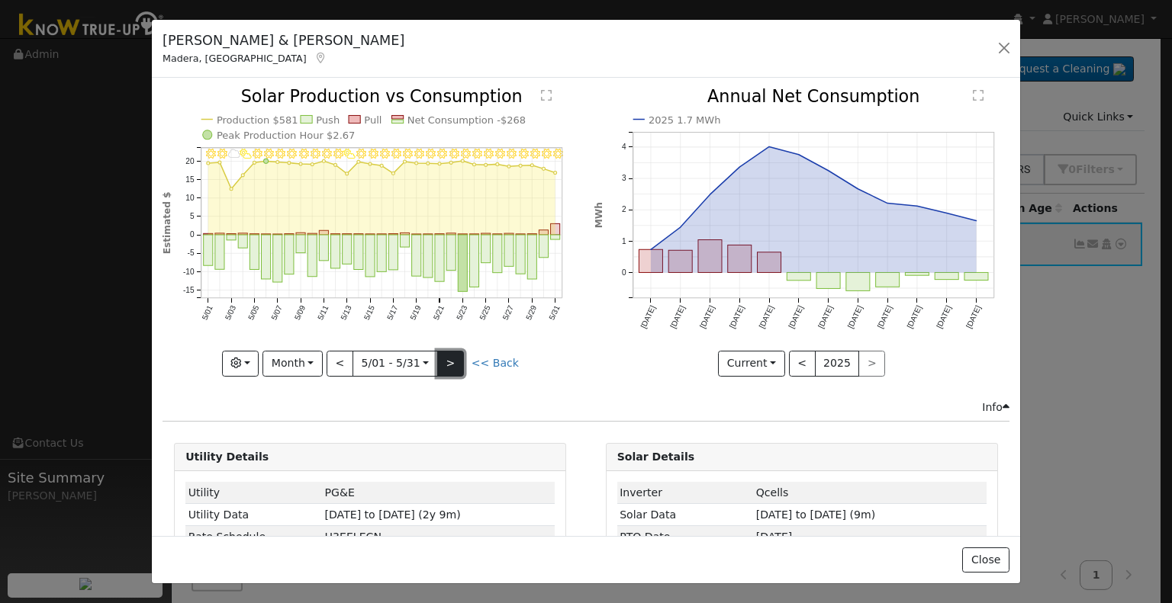
drag, startPoint x: 448, startPoint y: 361, endPoint x: 433, endPoint y: 331, distance: 33.4
click at [448, 359] on button ">" at bounding box center [450, 364] width 27 height 26
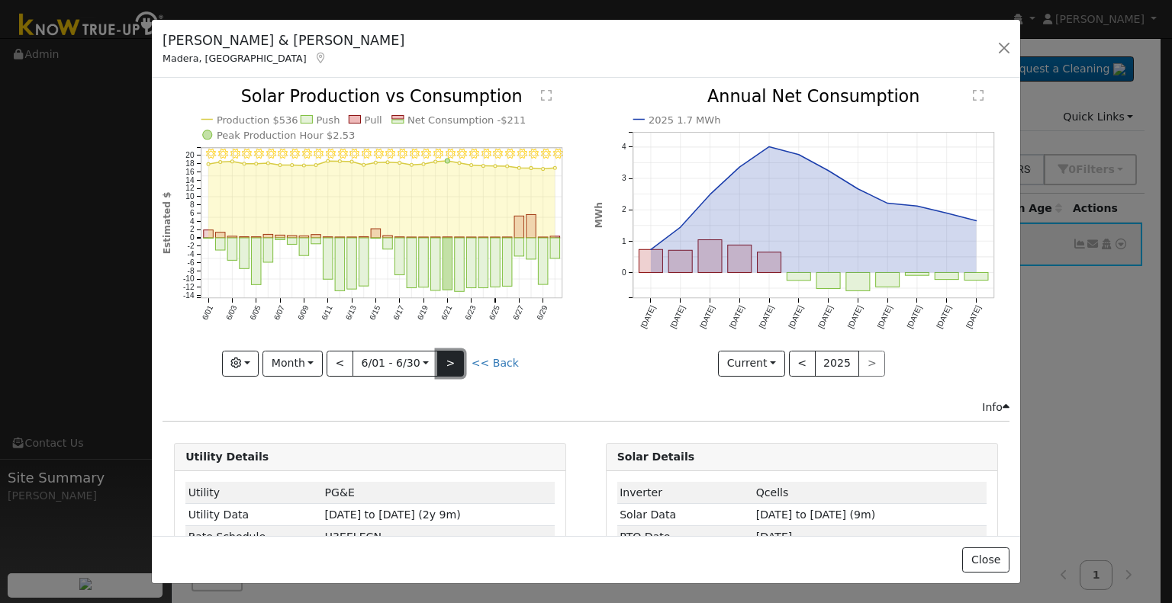
click at [451, 362] on button ">" at bounding box center [450, 364] width 27 height 26
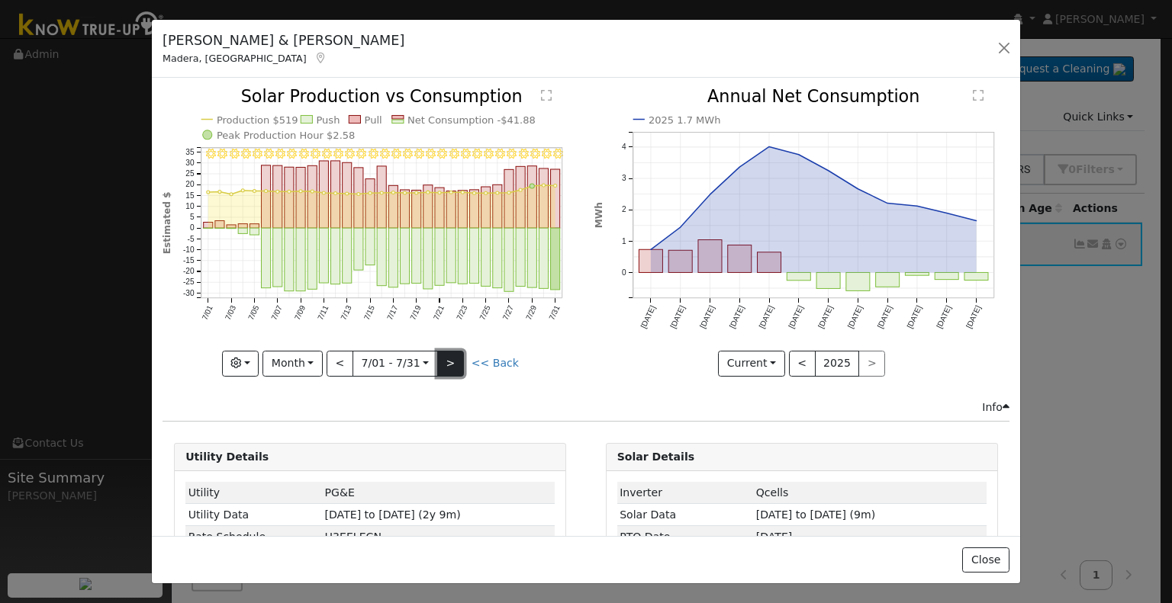
click at [442, 354] on button ">" at bounding box center [450, 364] width 27 height 26
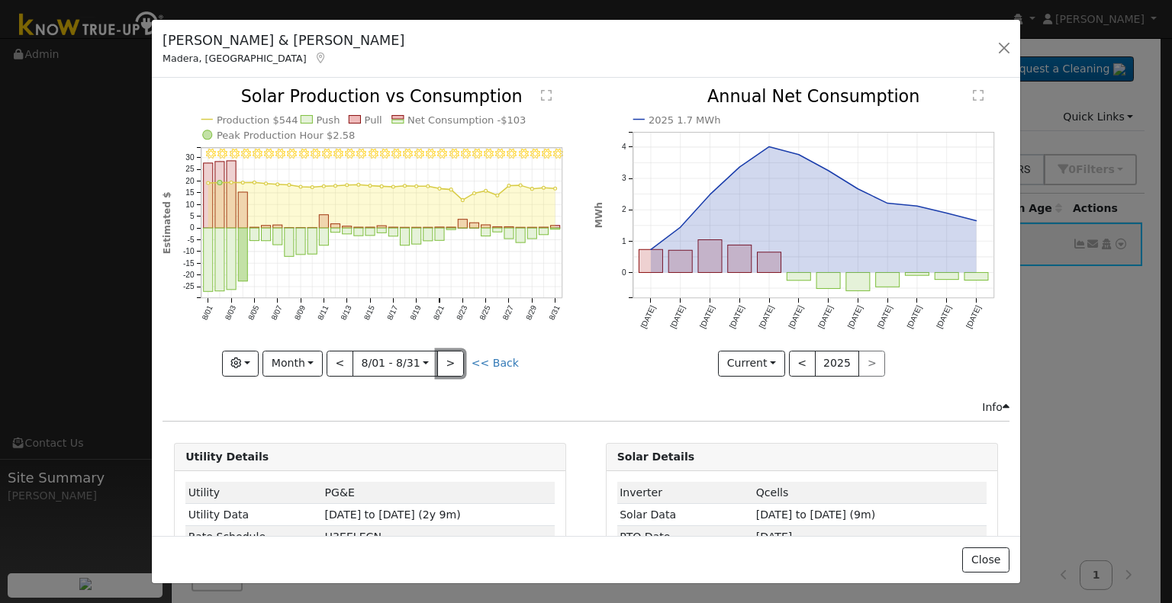
click at [443, 354] on button ">" at bounding box center [450, 364] width 27 height 26
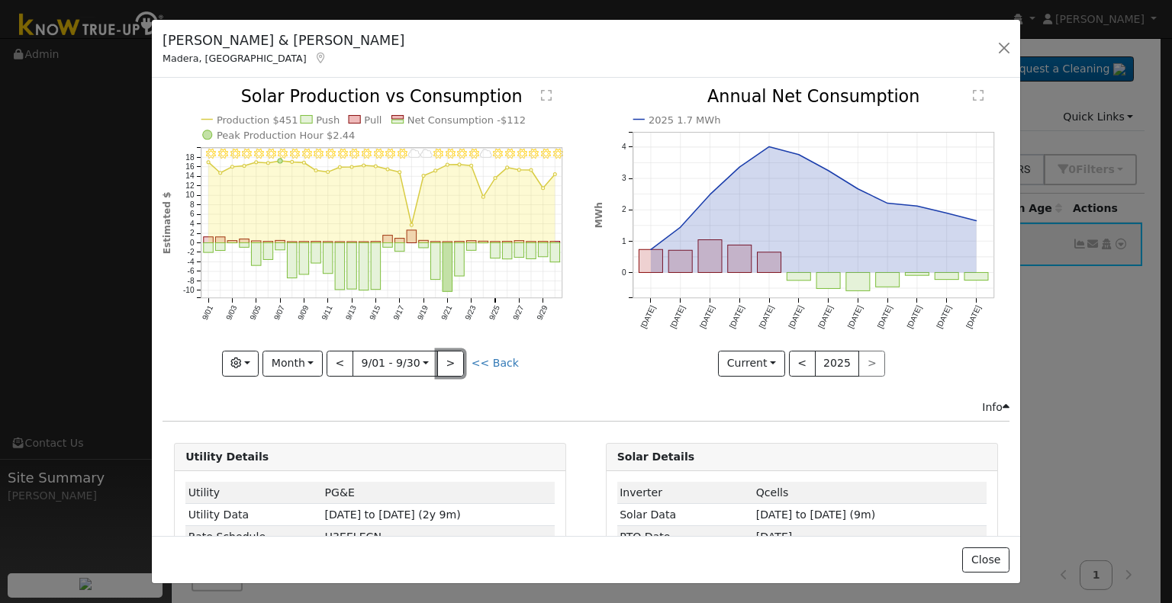
click at [443, 354] on button ">" at bounding box center [450, 364] width 27 height 26
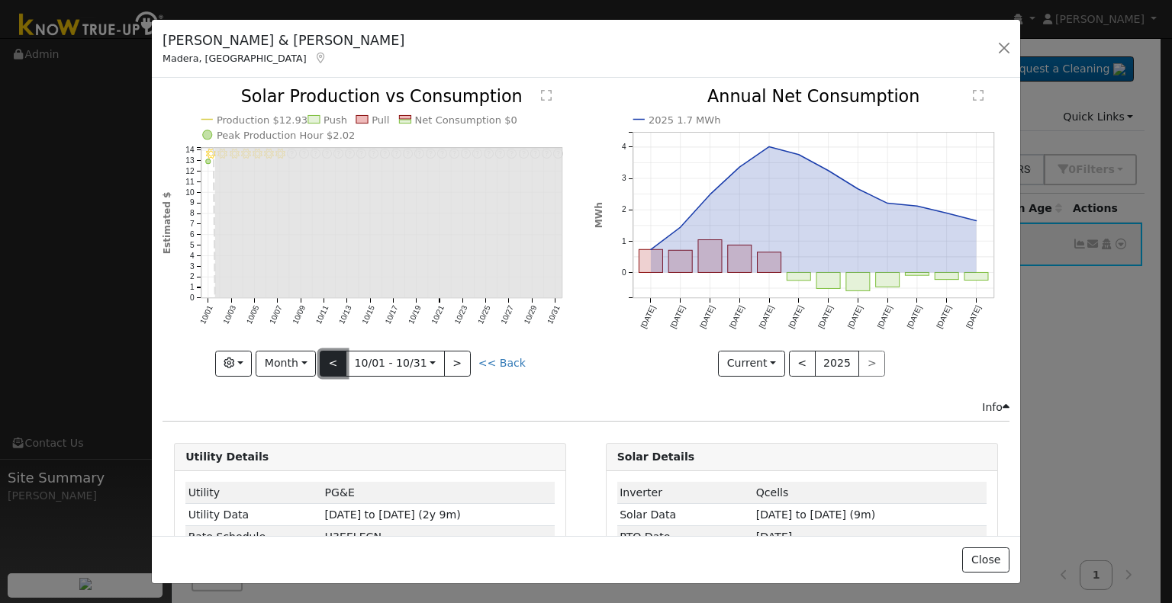
click at [336, 363] on button "<" at bounding box center [333, 364] width 27 height 26
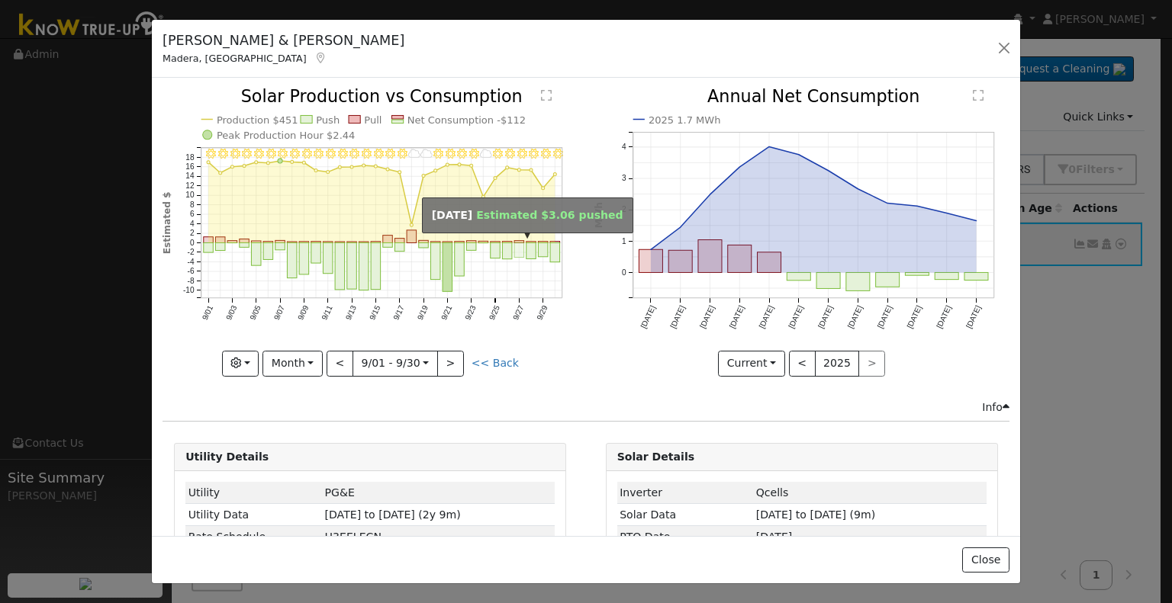
click at [514, 245] on rect "onclick=""" at bounding box center [519, 250] width 10 height 14
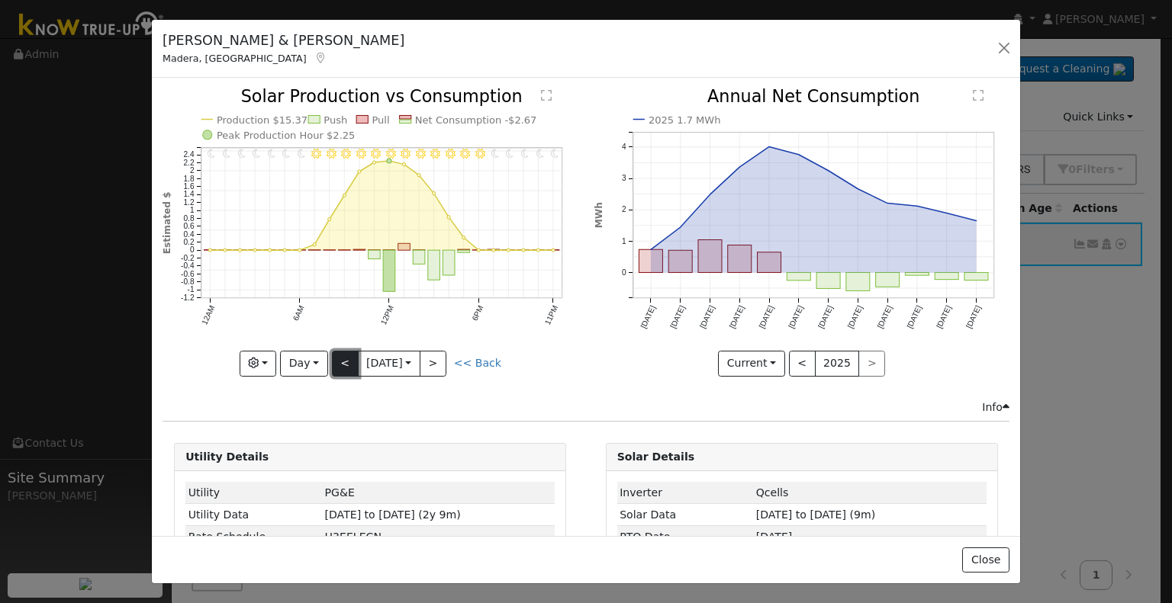
click at [339, 359] on button "<" at bounding box center [345, 364] width 27 height 26
click at [341, 358] on button "<" at bounding box center [345, 364] width 27 height 26
click at [314, 57] on icon at bounding box center [321, 58] width 14 height 11
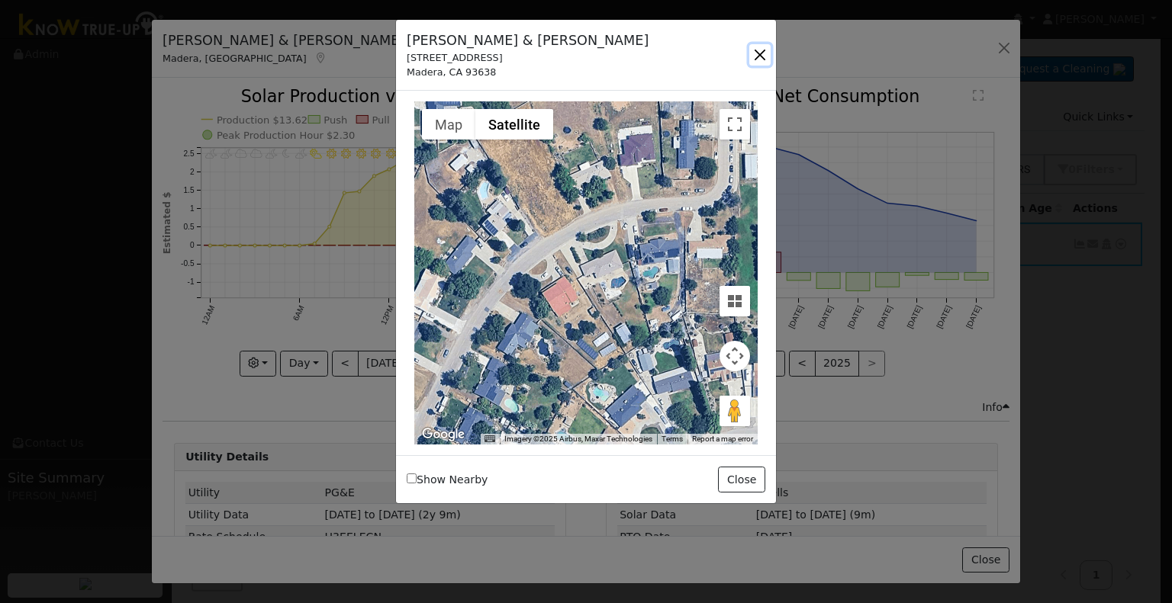
click at [758, 52] on button "button" at bounding box center [759, 54] width 21 height 21
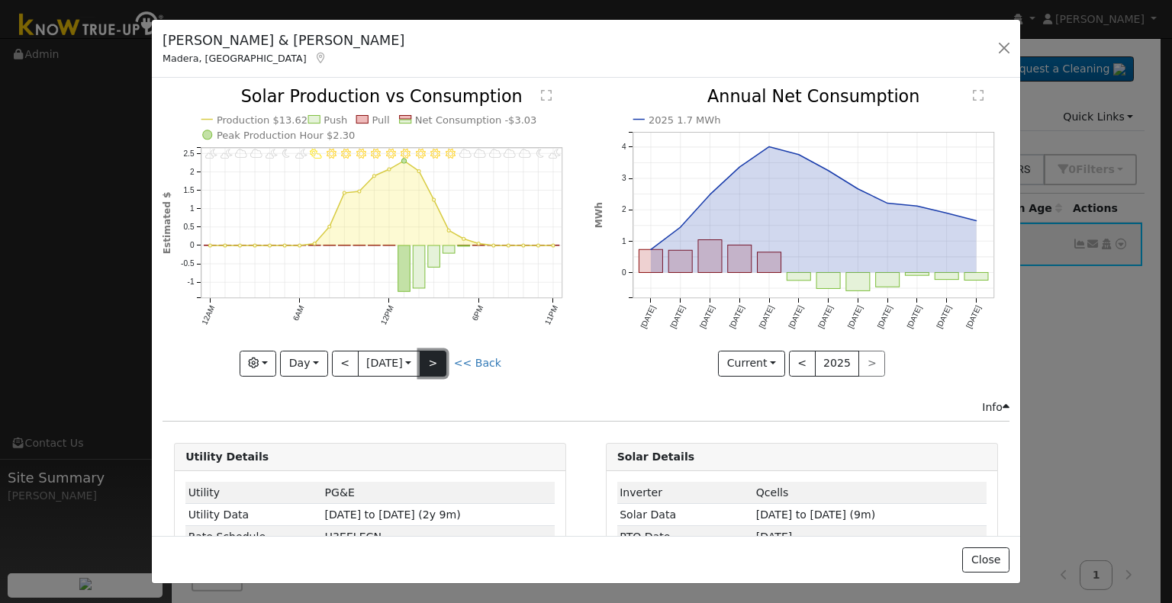
click at [436, 363] on button ">" at bounding box center [432, 364] width 27 height 26
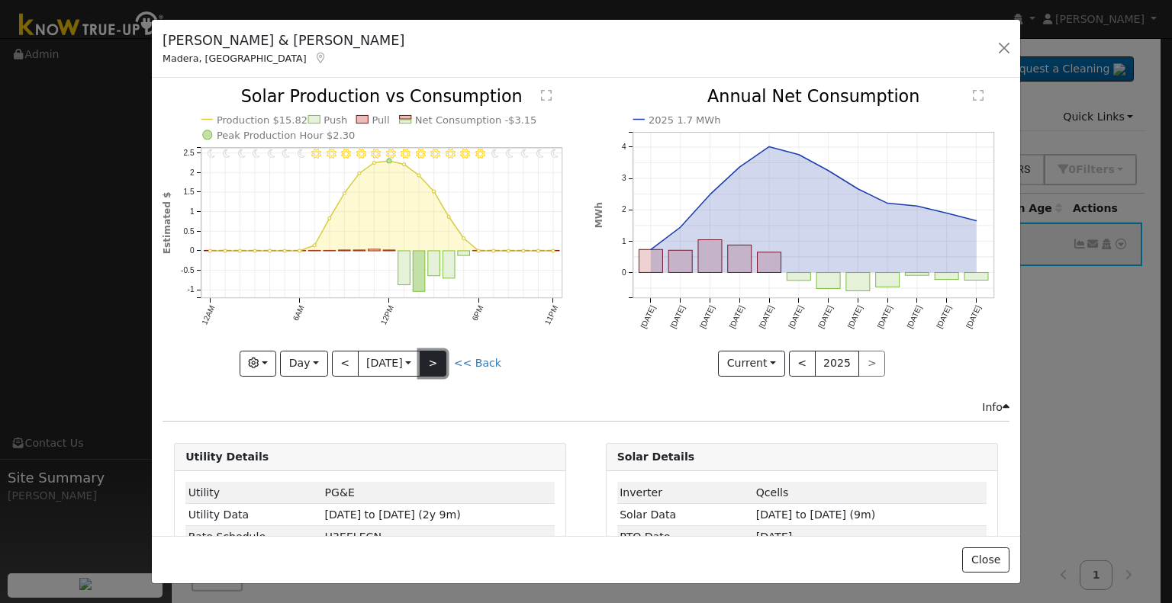
click at [436, 363] on button ">" at bounding box center [432, 364] width 27 height 26
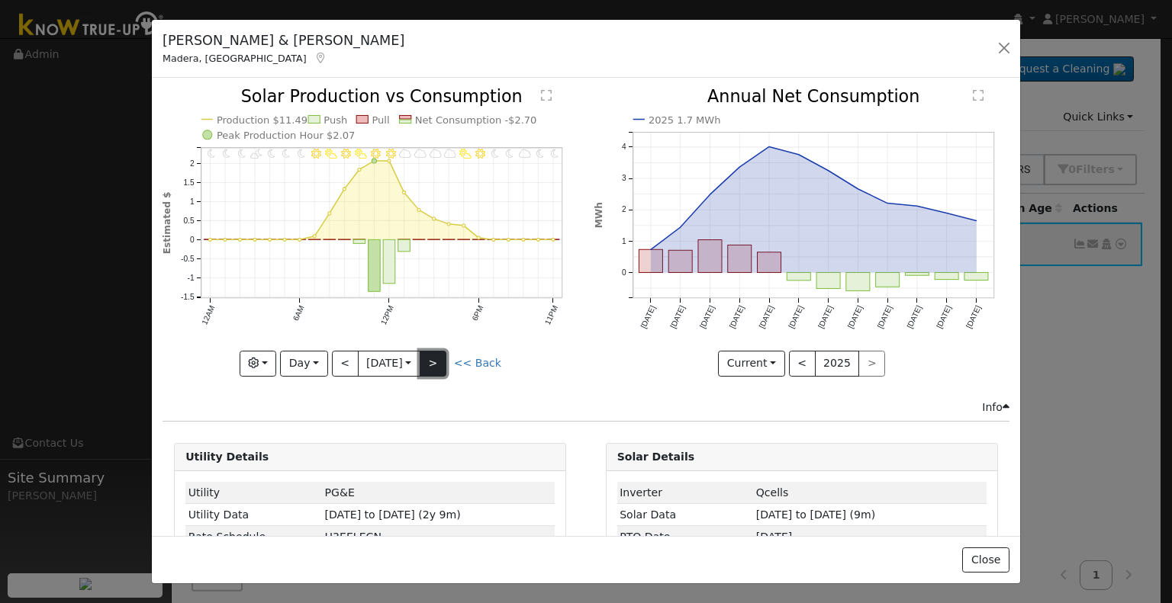
click at [436, 363] on button ">" at bounding box center [432, 364] width 27 height 26
type input "[DATE]"
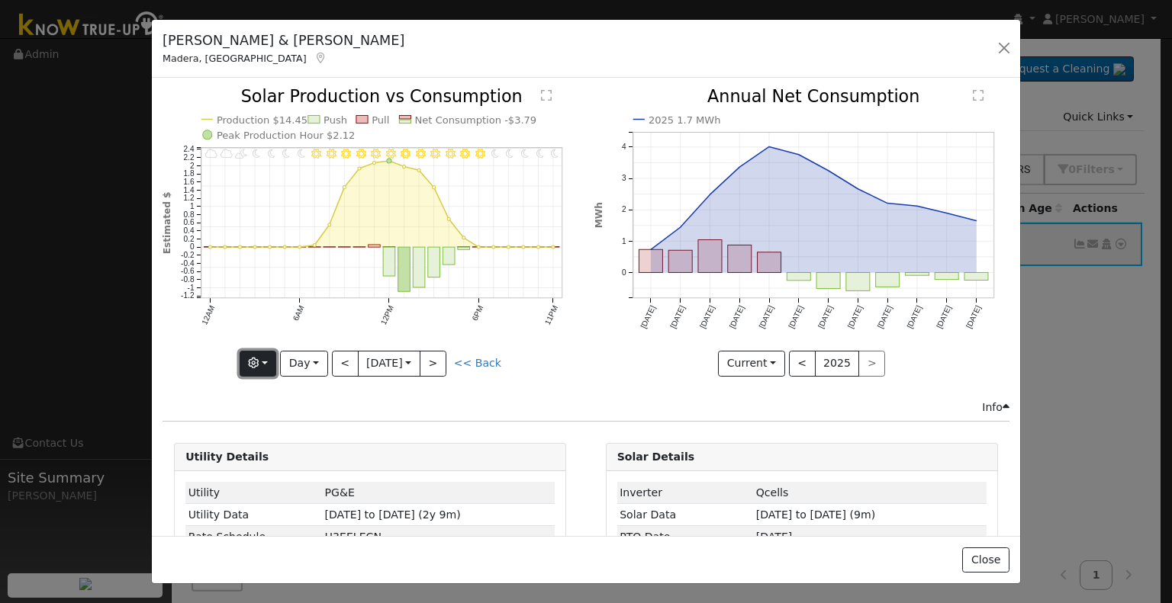
click at [251, 358] on icon "button" at bounding box center [253, 363] width 11 height 11
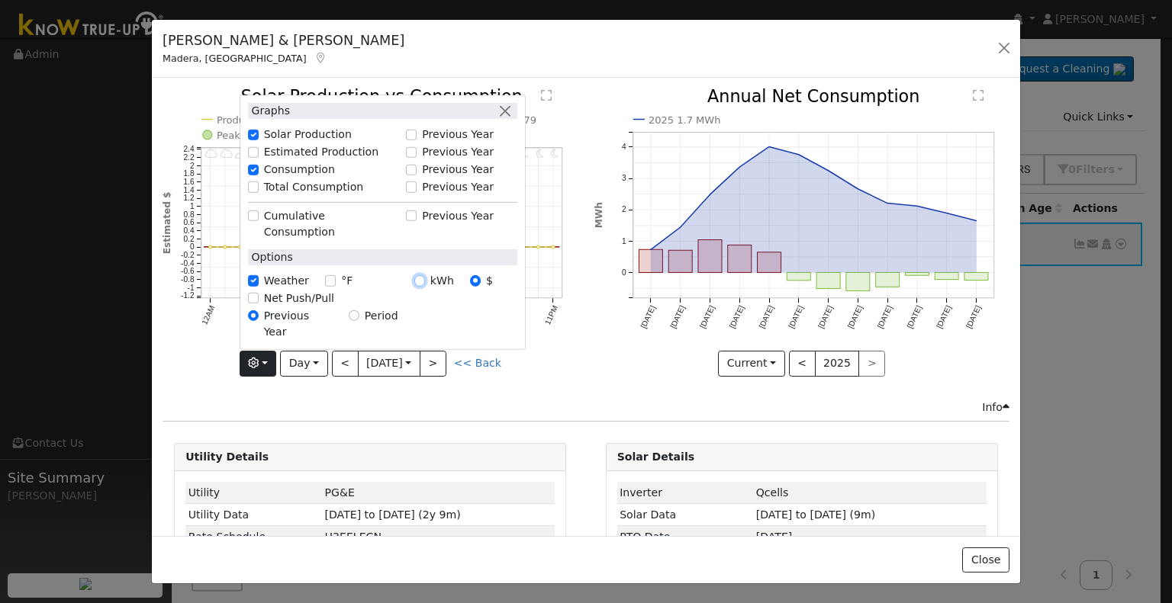
click at [421, 286] on input "kWh" at bounding box center [419, 280] width 11 height 11
radio input "true"
radio input "false"
click at [265, 400] on div "Info" at bounding box center [586, 408] width 863 height 16
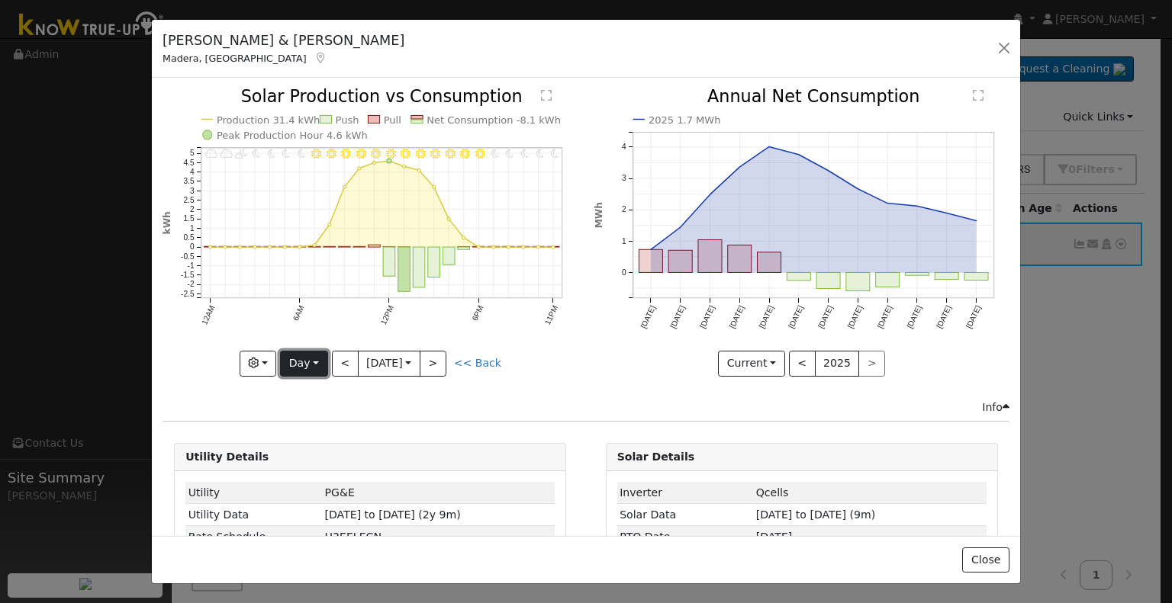
click at [314, 356] on button "Day" at bounding box center [303, 364] width 47 height 26
click at [319, 435] on link "Month" at bounding box center [334, 436] width 106 height 21
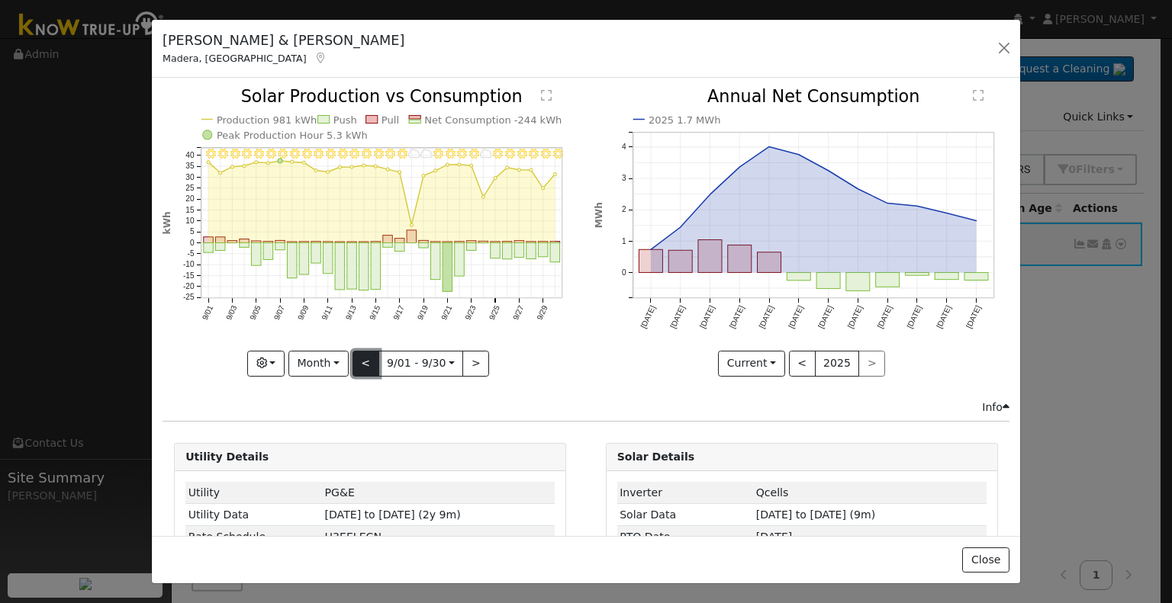
click at [352, 358] on button "<" at bounding box center [365, 364] width 27 height 26
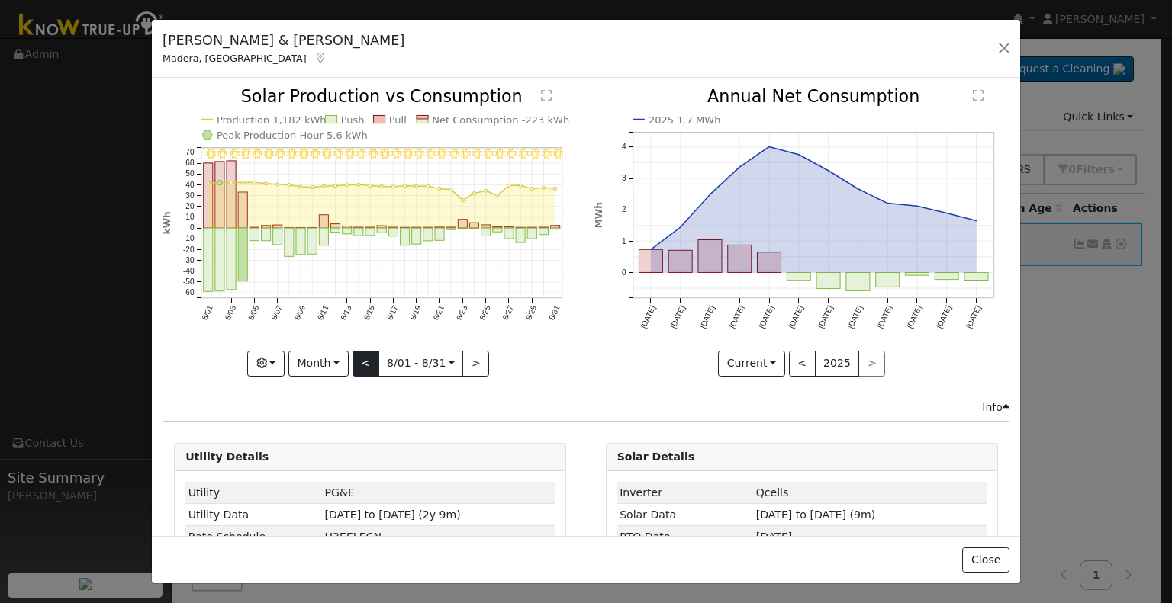
click at [352, 358] on div "8/31 - Clear 8/30 - Clear 8/29 - Clear 8/28 - MostlyClear 8/27 - Clear 8/26 - M…" at bounding box center [369, 232] width 415 height 288
click at [358, 360] on button "<" at bounding box center [365, 364] width 27 height 26
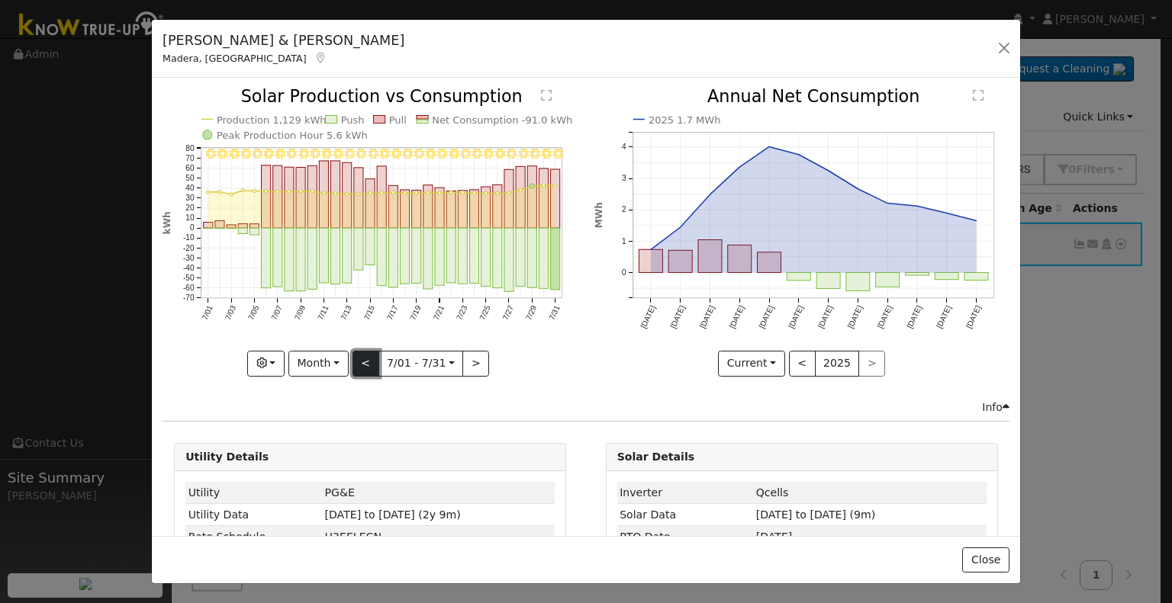
click at [358, 360] on button "<" at bounding box center [365, 364] width 27 height 26
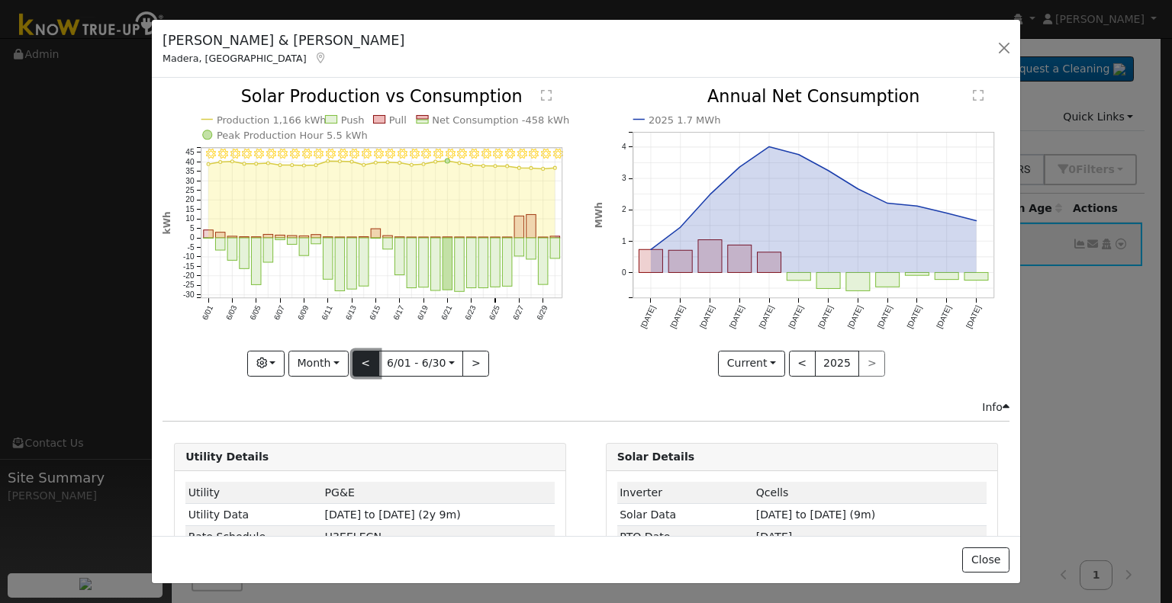
click at [358, 360] on button "<" at bounding box center [365, 364] width 27 height 26
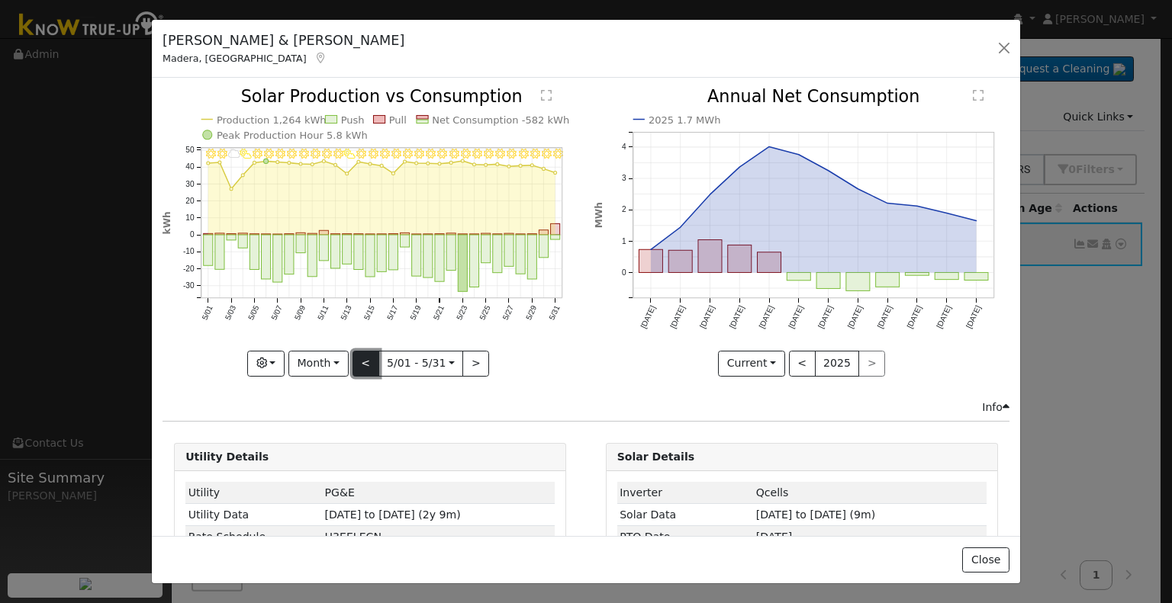
click at [358, 360] on button "<" at bounding box center [365, 364] width 27 height 26
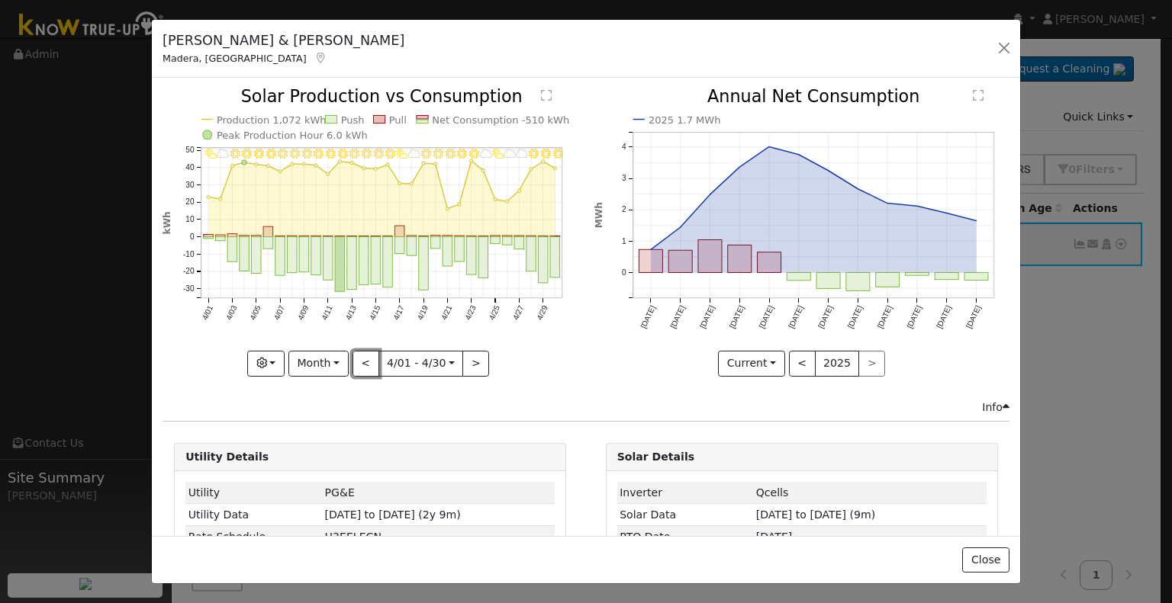
click at [360, 360] on button "<" at bounding box center [365, 364] width 27 height 26
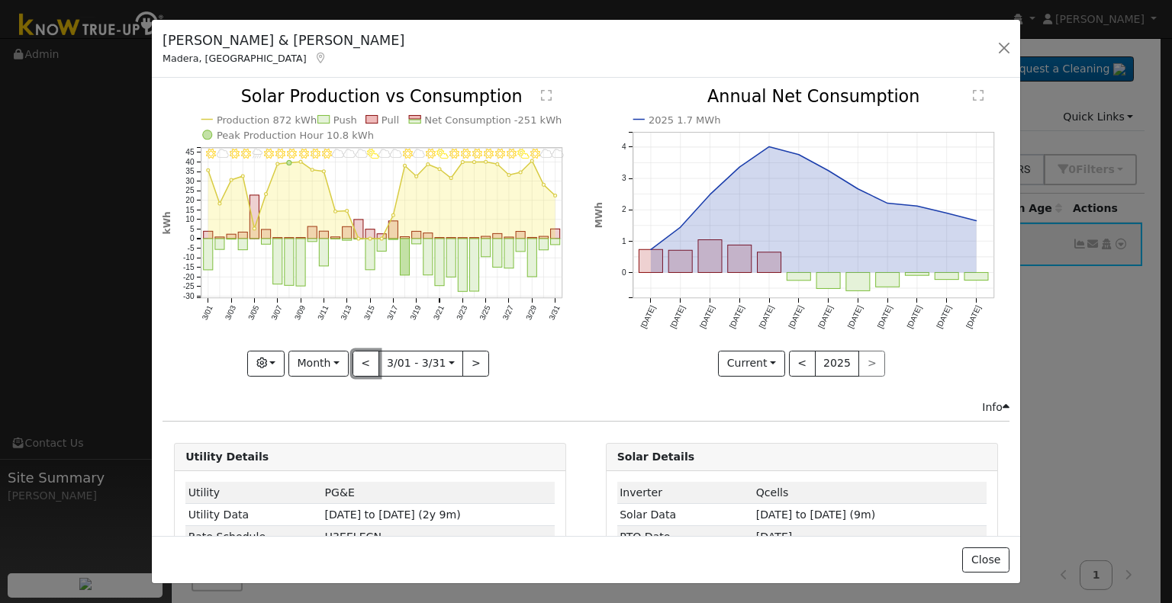
click at [360, 360] on button "<" at bounding box center [365, 364] width 27 height 26
type input "[DATE]"
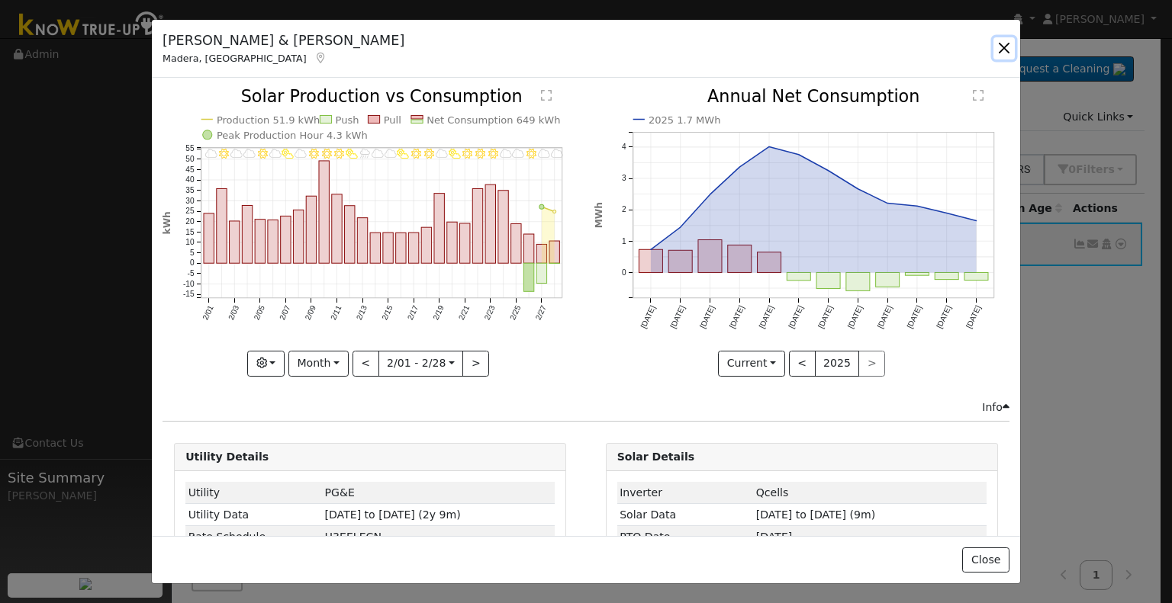
click at [1009, 43] on button "button" at bounding box center [1003, 47] width 21 height 21
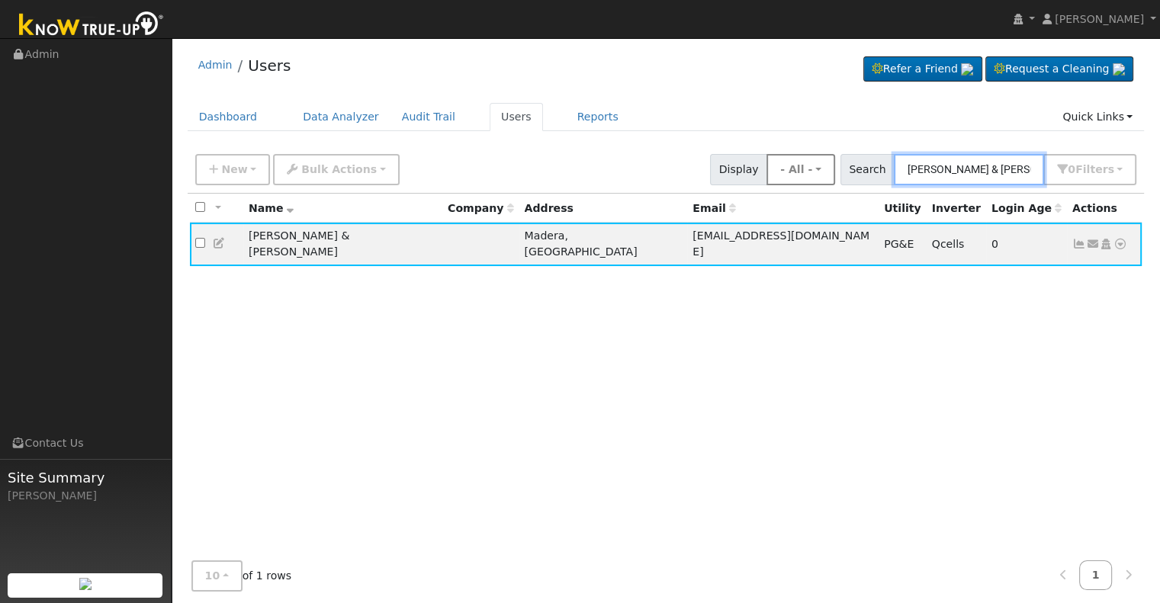
drag, startPoint x: 1040, startPoint y: 164, endPoint x: 821, endPoint y: 164, distance: 219.7
click at [821, 164] on div "New Add User Quick Add Quick Connect Quick Convert Lead Bulk Actions Send Email…" at bounding box center [665, 167] width 947 height 37
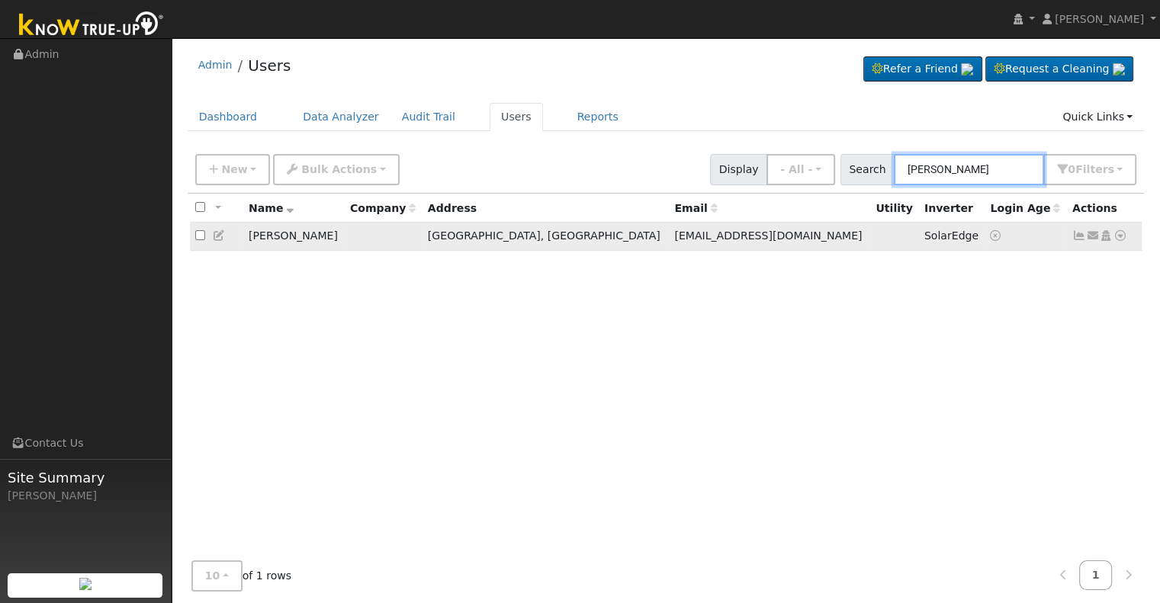
type input "[PERSON_NAME]"
click at [1075, 239] on icon at bounding box center [1079, 235] width 14 height 11
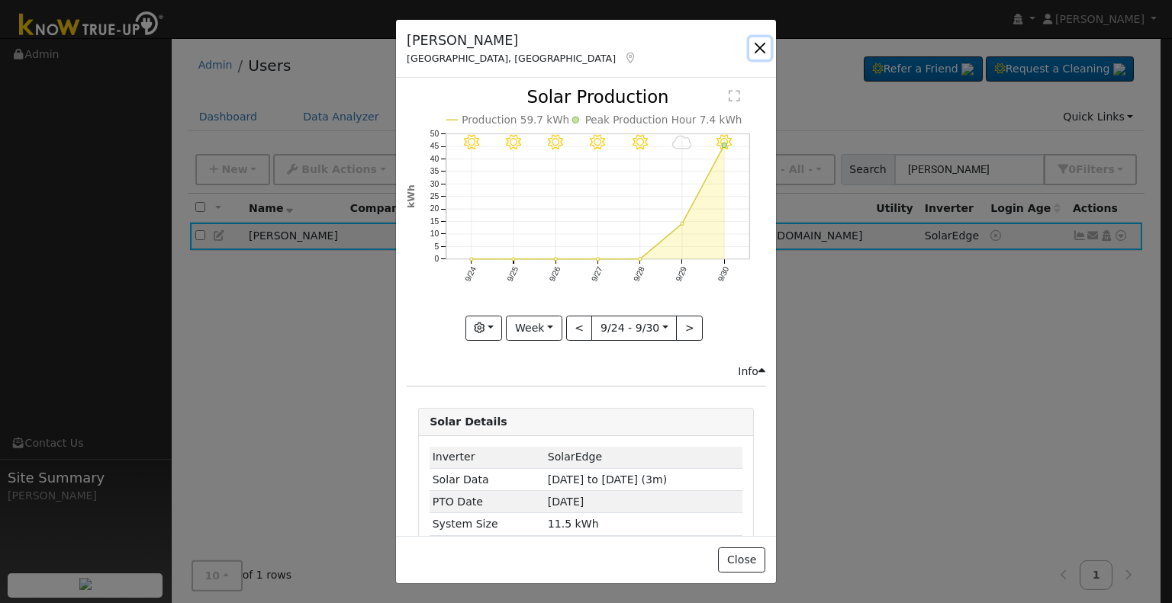
drag, startPoint x: 763, startPoint y: 47, endPoint x: 656, endPoint y: 95, distance: 117.4
click at [760, 44] on button "button" at bounding box center [759, 47] width 21 height 21
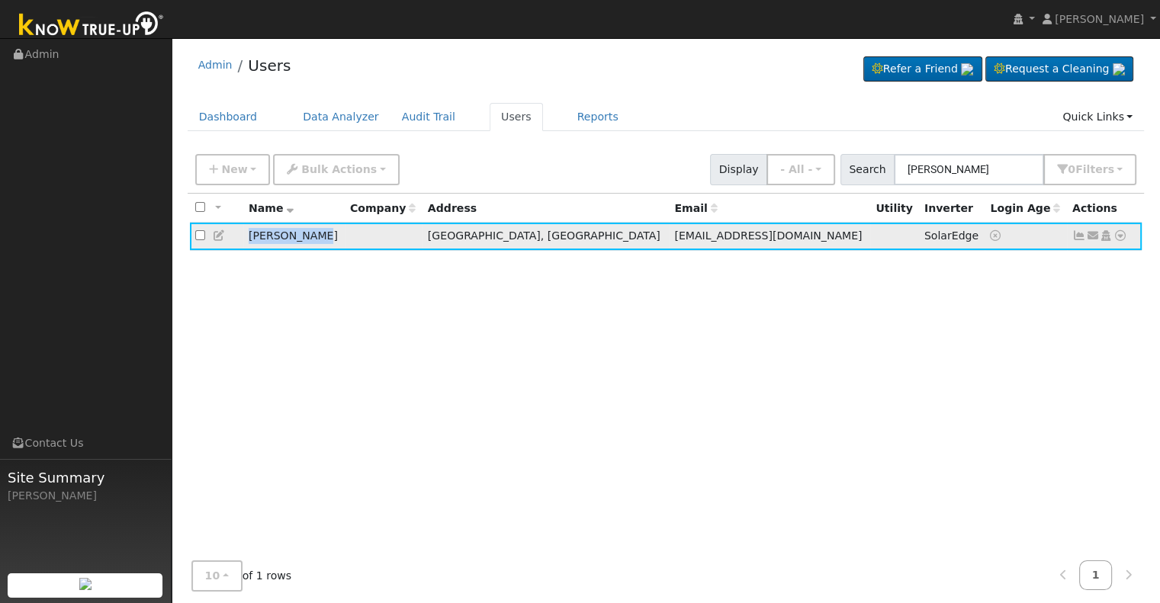
drag, startPoint x: 249, startPoint y: 233, endPoint x: 314, endPoint y: 239, distance: 65.8
click at [314, 239] on td "[PERSON_NAME]" at bounding box center [293, 237] width 101 height 28
copy td "[PERSON_NAME]"
